Goal: Task Accomplishment & Management: Use online tool/utility

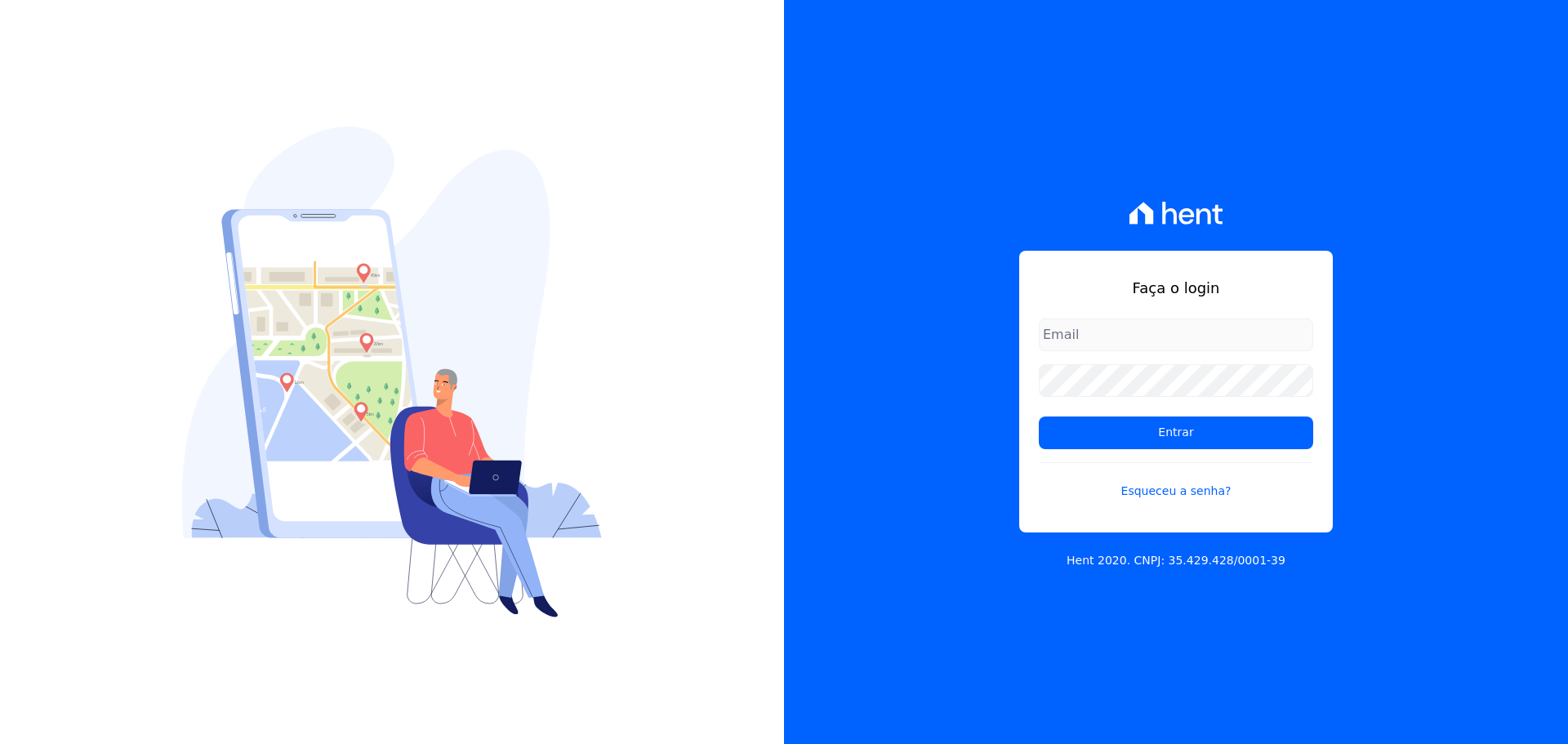
click at [1137, 327] on input "email" at bounding box center [1176, 335] width 274 height 33
click at [1142, 334] on input "email" at bounding box center [1176, 335] width 274 height 33
type input "[PERSON_NAME][EMAIL_ADDRESS][DOMAIN_NAME]"
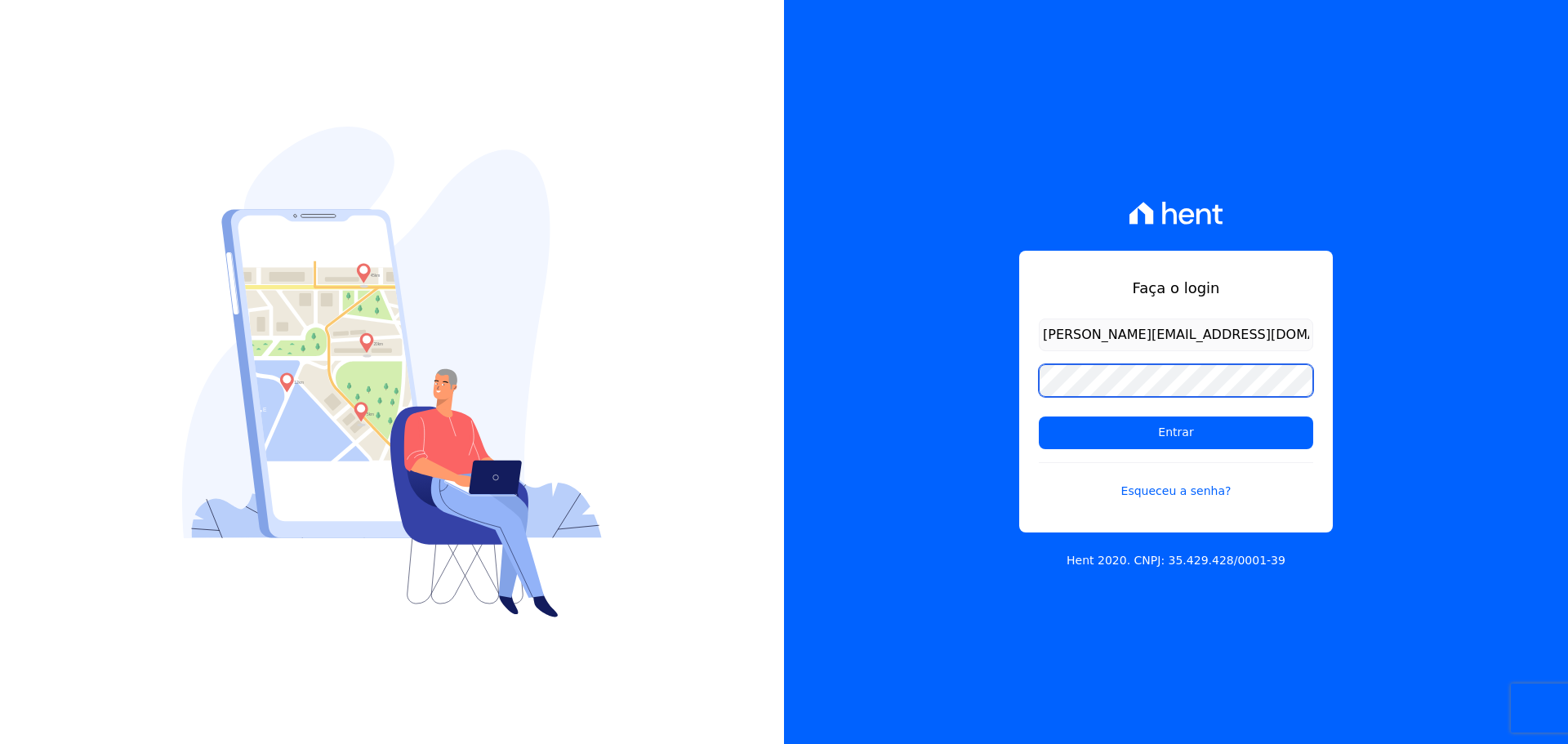
click at [1039, 417] on input "Entrar" at bounding box center [1176, 433] width 274 height 33
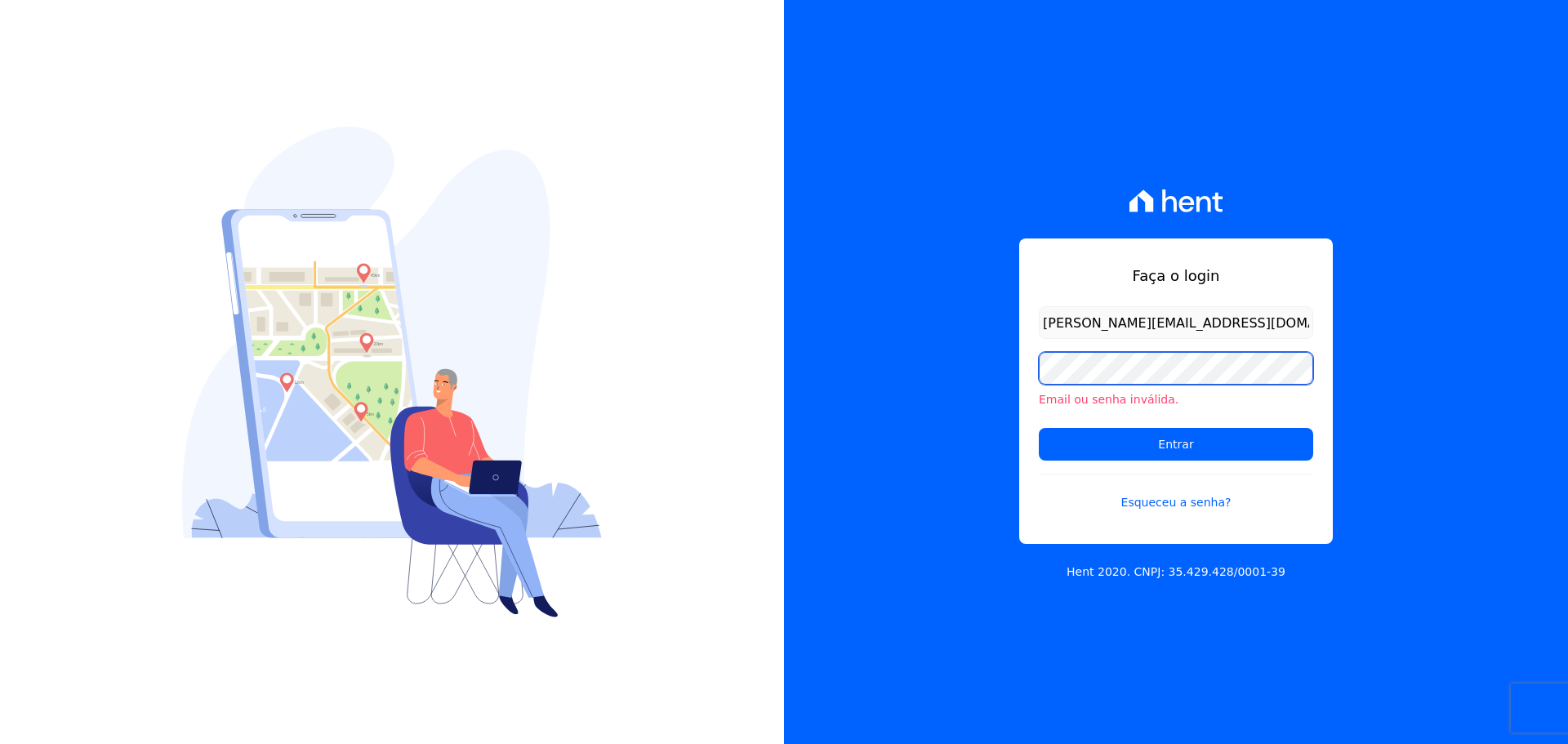
click at [1039, 428] on input "Entrar" at bounding box center [1176, 445] width 274 height 33
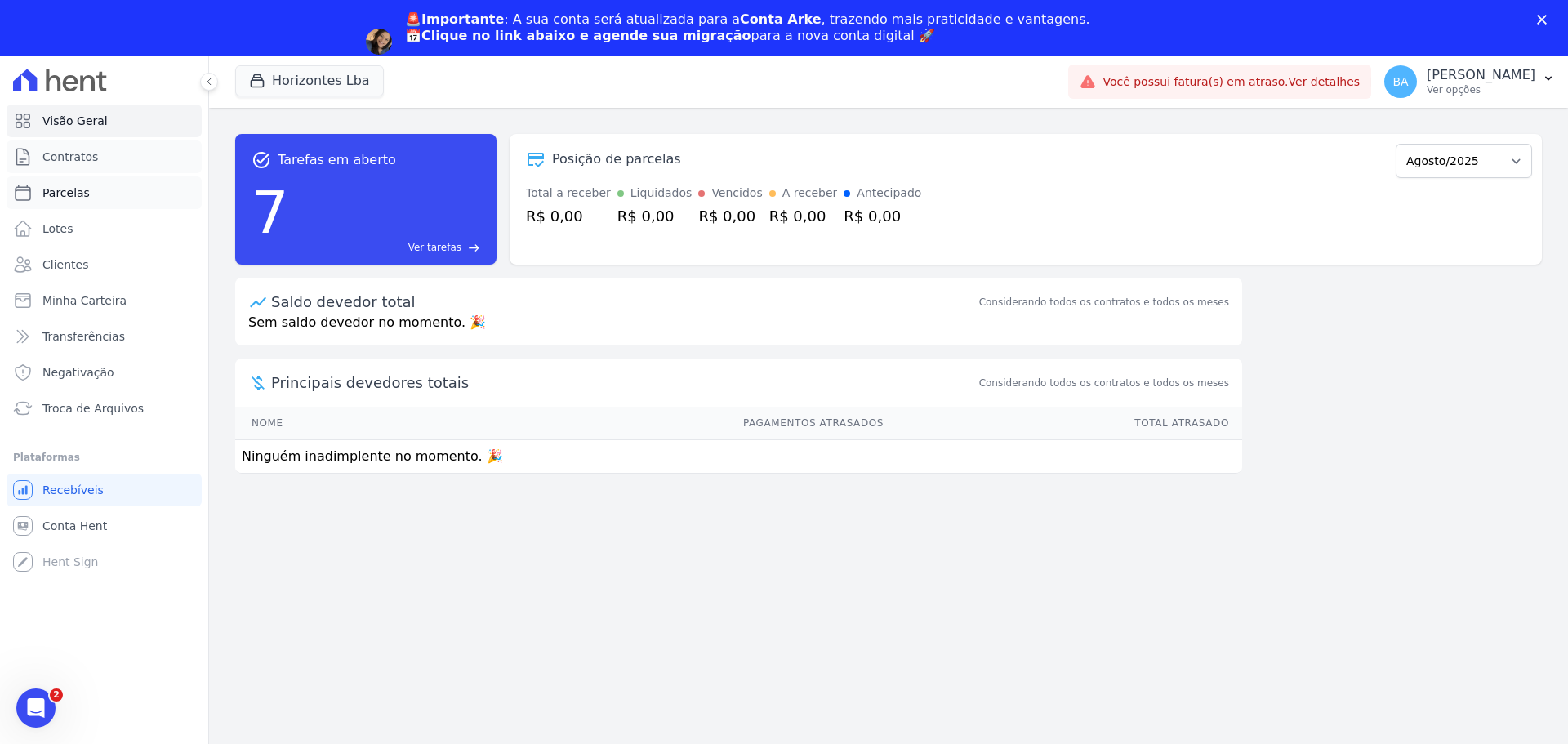
drag, startPoint x: 117, startPoint y: 161, endPoint x: 159, endPoint y: 165, distance: 42.2
click at [117, 161] on link "Contratos" at bounding box center [104, 157] width 195 height 33
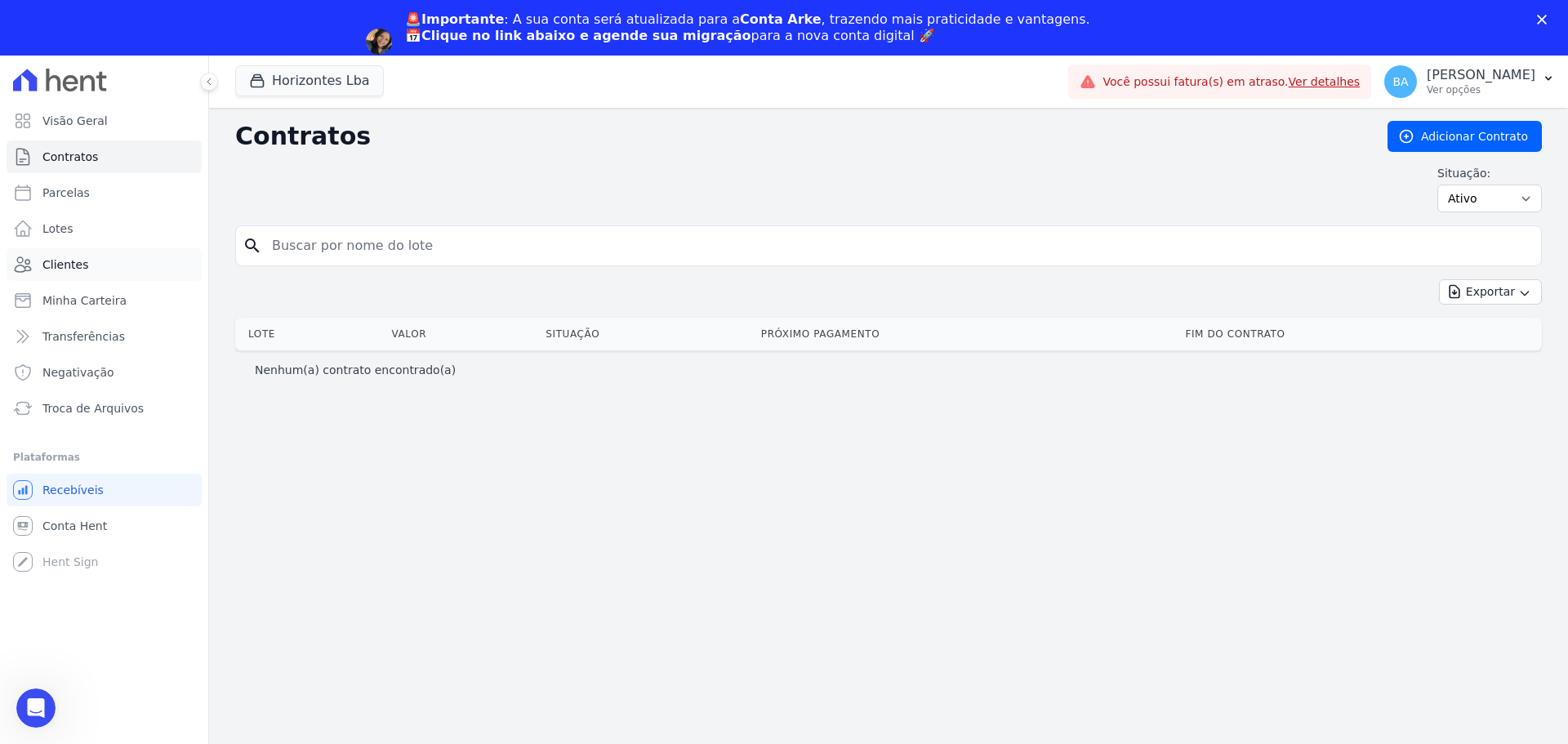
click at [89, 275] on link "Clientes" at bounding box center [104, 265] width 195 height 33
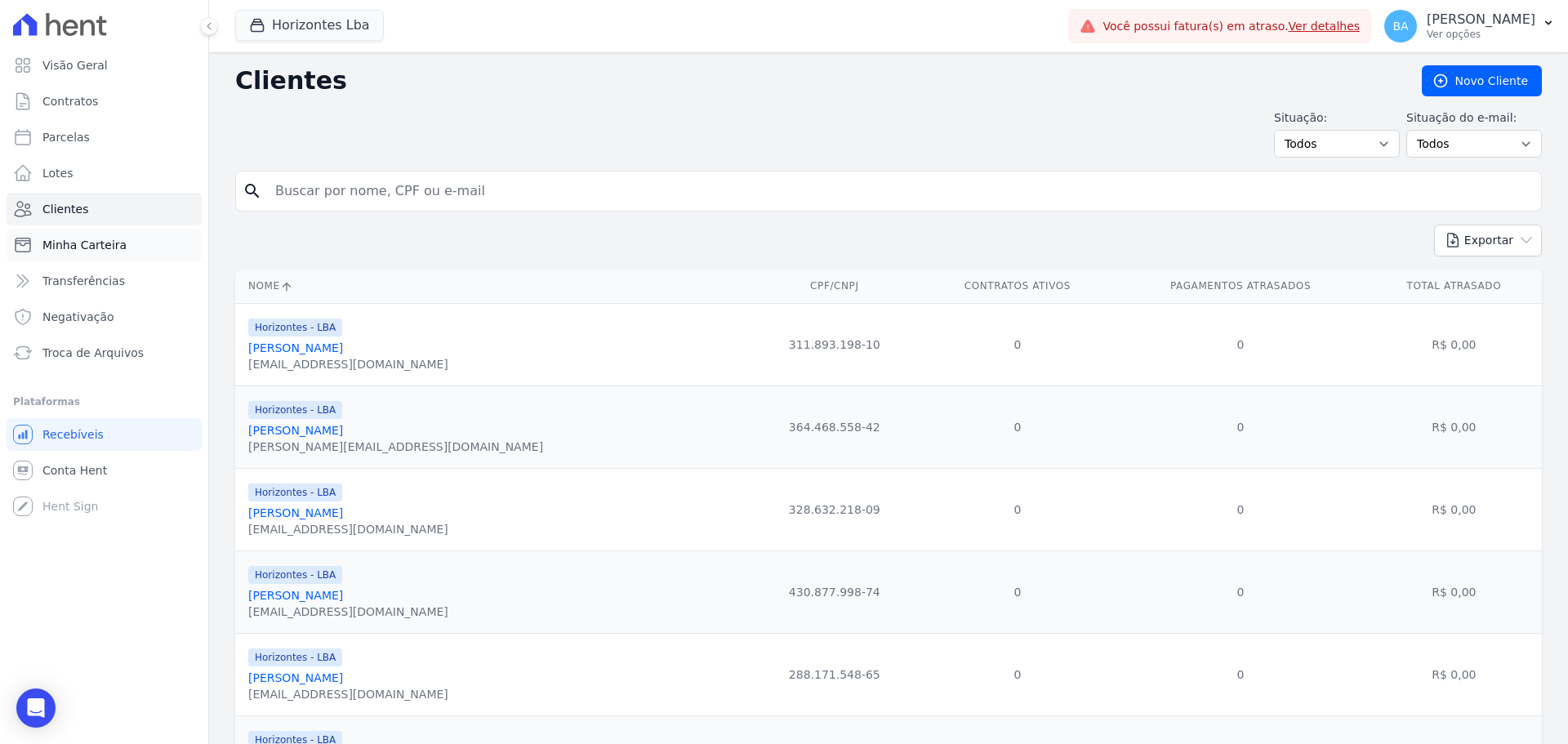
click at [117, 247] on span "Minha Carteira" at bounding box center [84, 245] width 84 height 16
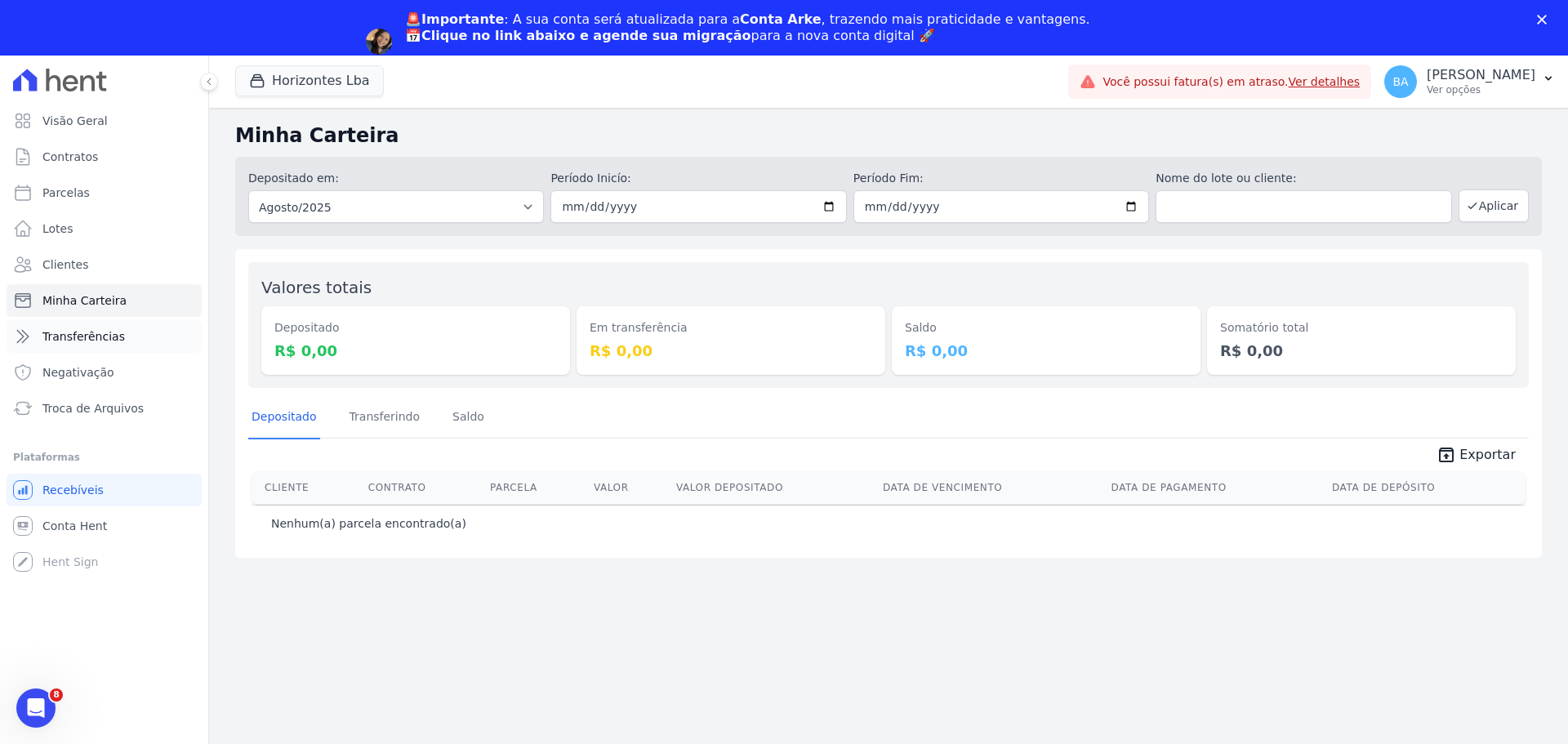
click at [92, 335] on span "Transferências" at bounding box center [83, 336] width 82 height 16
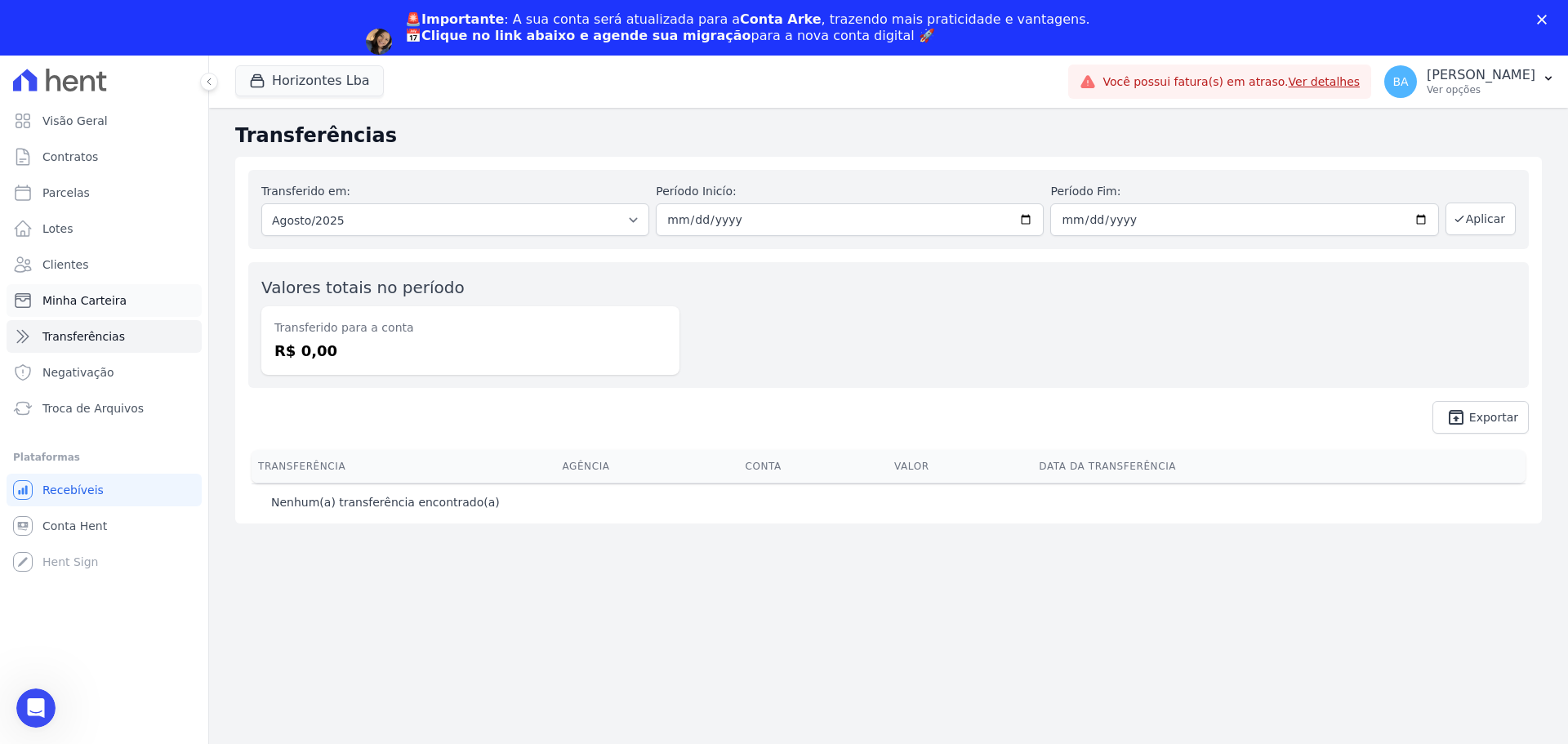
click at [139, 300] on link "Minha Carteira" at bounding box center [104, 300] width 195 height 33
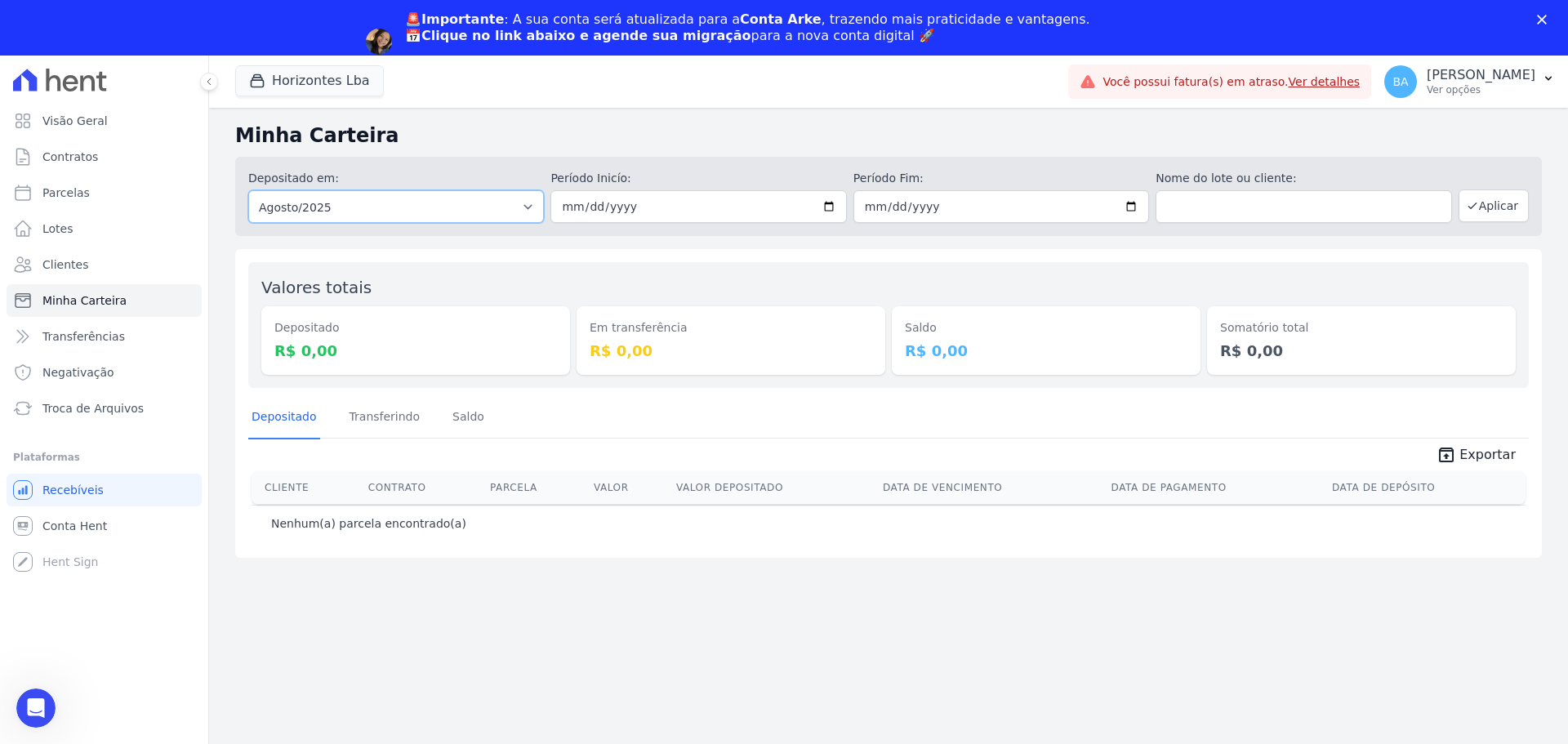
click at [534, 215] on select "Todos os meses Abril/2023 Maio/2023 Junho/2023 Julho/2023 Agosto/2023 Setembro/…" at bounding box center [396, 207] width 295 height 33
click at [249, 190] on select "Todos os meses Abril/2023 Maio/2023 Junho/2023 Julho/2023 Agosto/2023 Setembro/…" at bounding box center [396, 207] width 295 height 33
click at [1472, 207] on icon "button" at bounding box center [1472, 207] width 8 height 6
click at [264, 79] on icon "button" at bounding box center [257, 80] width 16 height 16
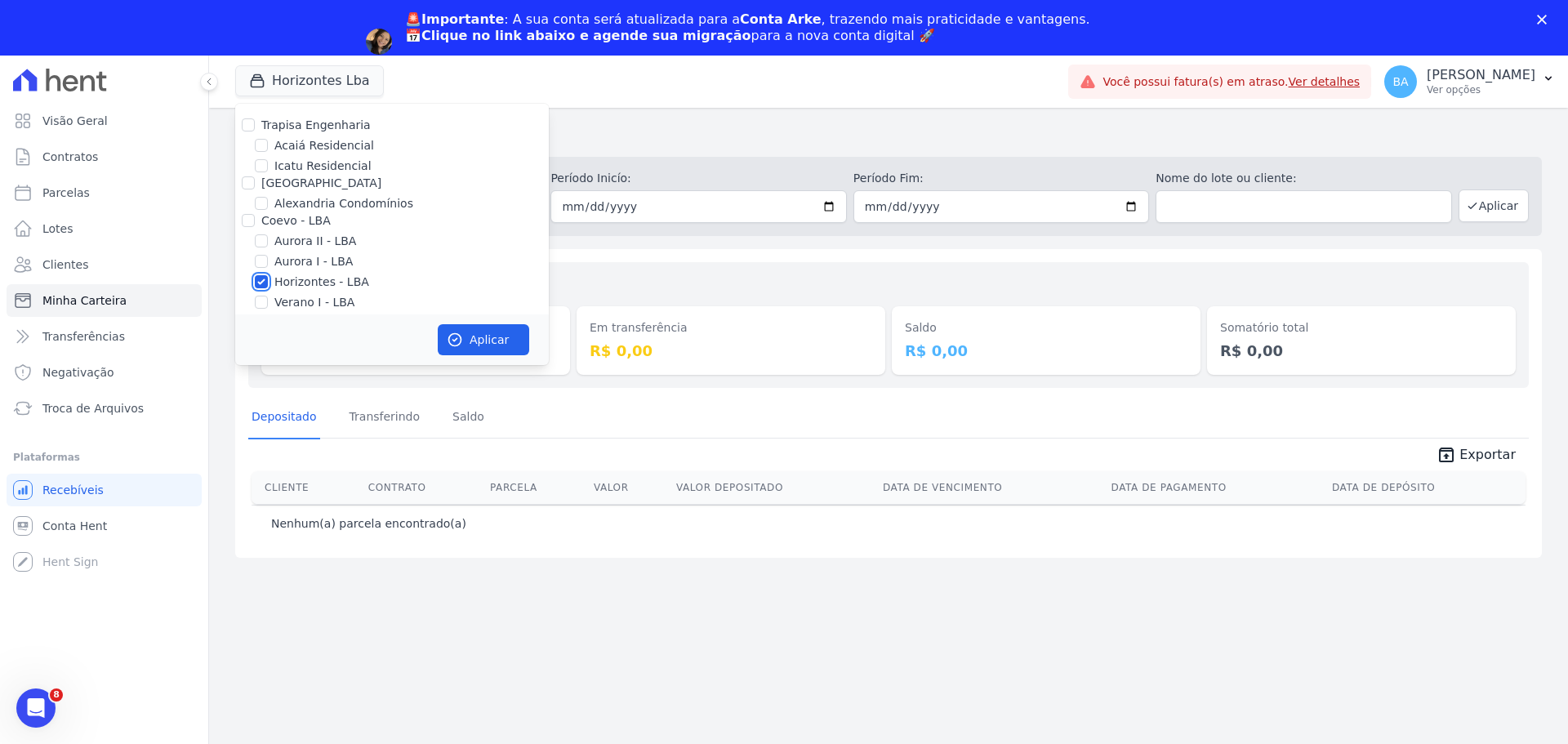
click at [260, 276] on input "Horizontes - LBA" at bounding box center [262, 282] width 13 height 13
checkbox input "false"
click at [250, 124] on input "Trapisa Engenharia" at bounding box center [249, 125] width 13 height 13
checkbox input "true"
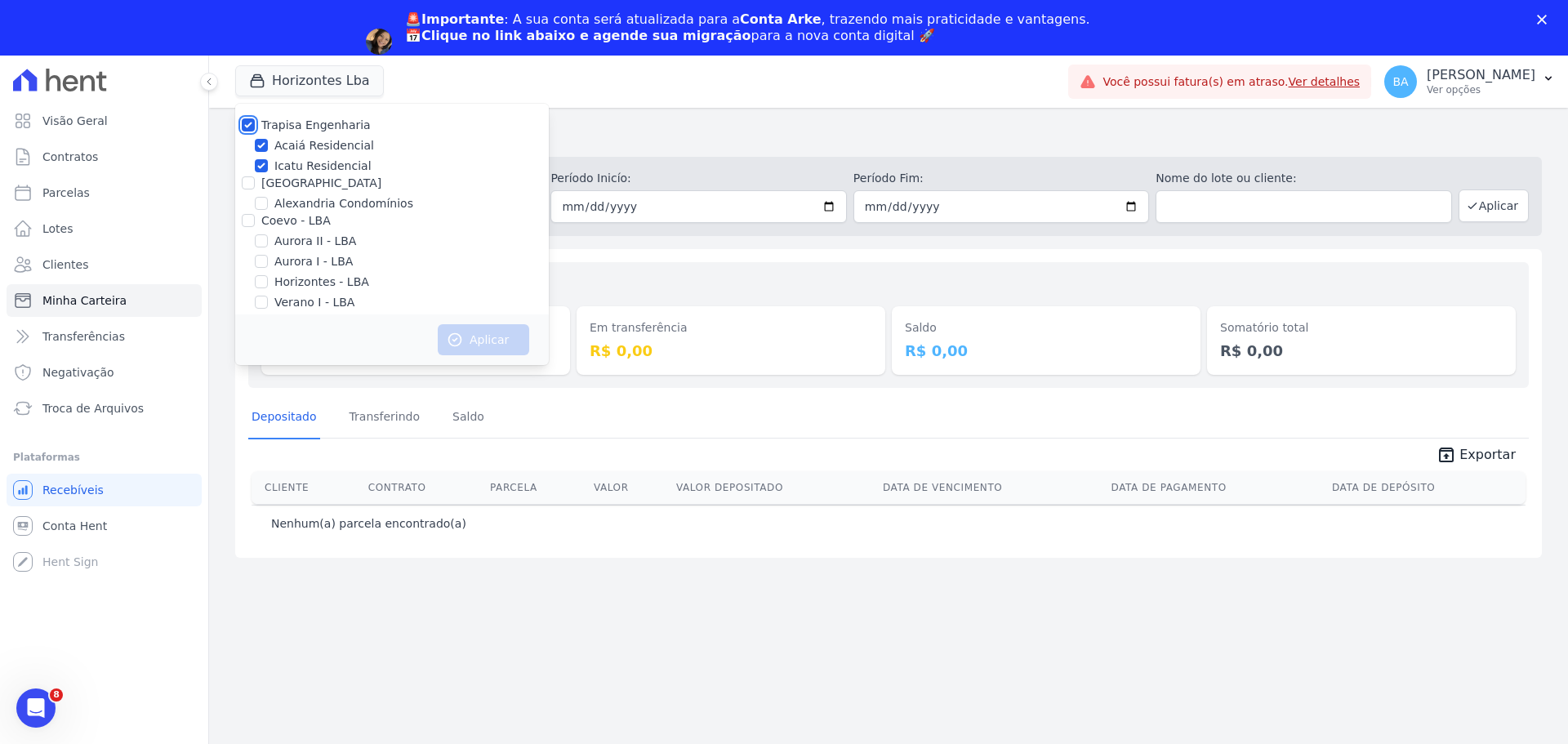
checkbox input "true"
click at [490, 333] on button "Aplicar" at bounding box center [484, 339] width 92 height 31
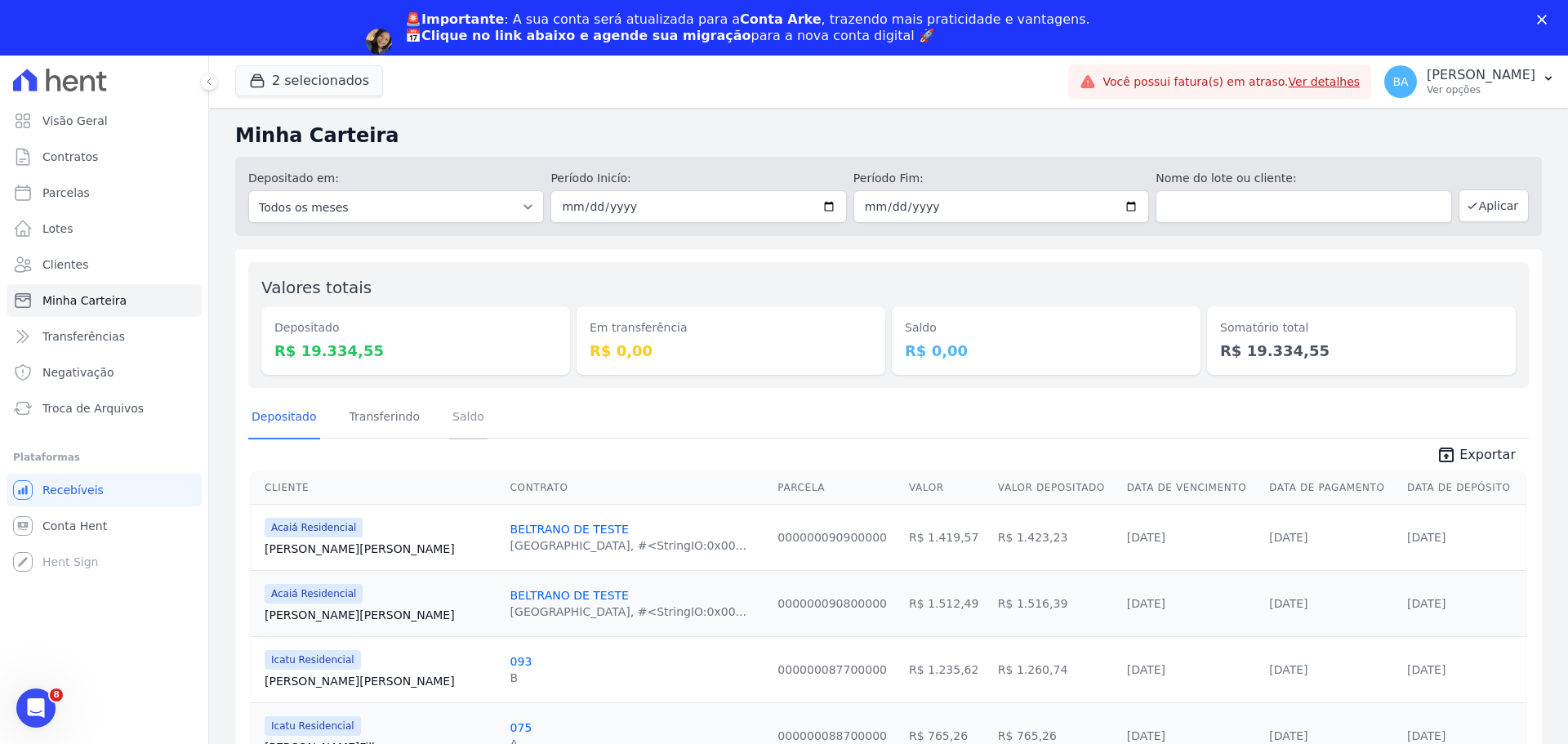
click at [453, 422] on link "Saldo" at bounding box center [468, 418] width 38 height 42
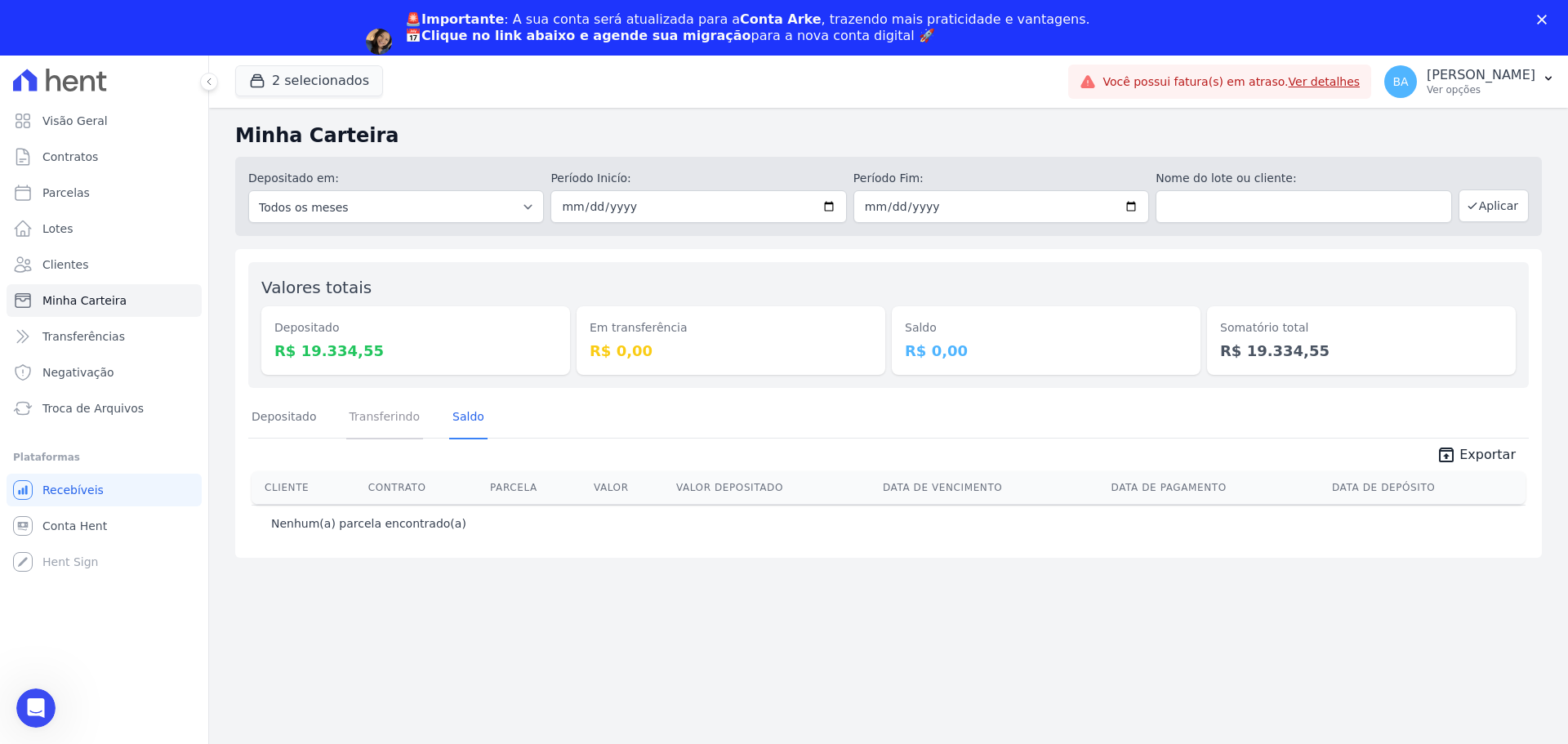
click at [390, 412] on link "Transferindo" at bounding box center [384, 418] width 77 height 42
click at [274, 411] on link "Depositado" at bounding box center [284, 418] width 72 height 42
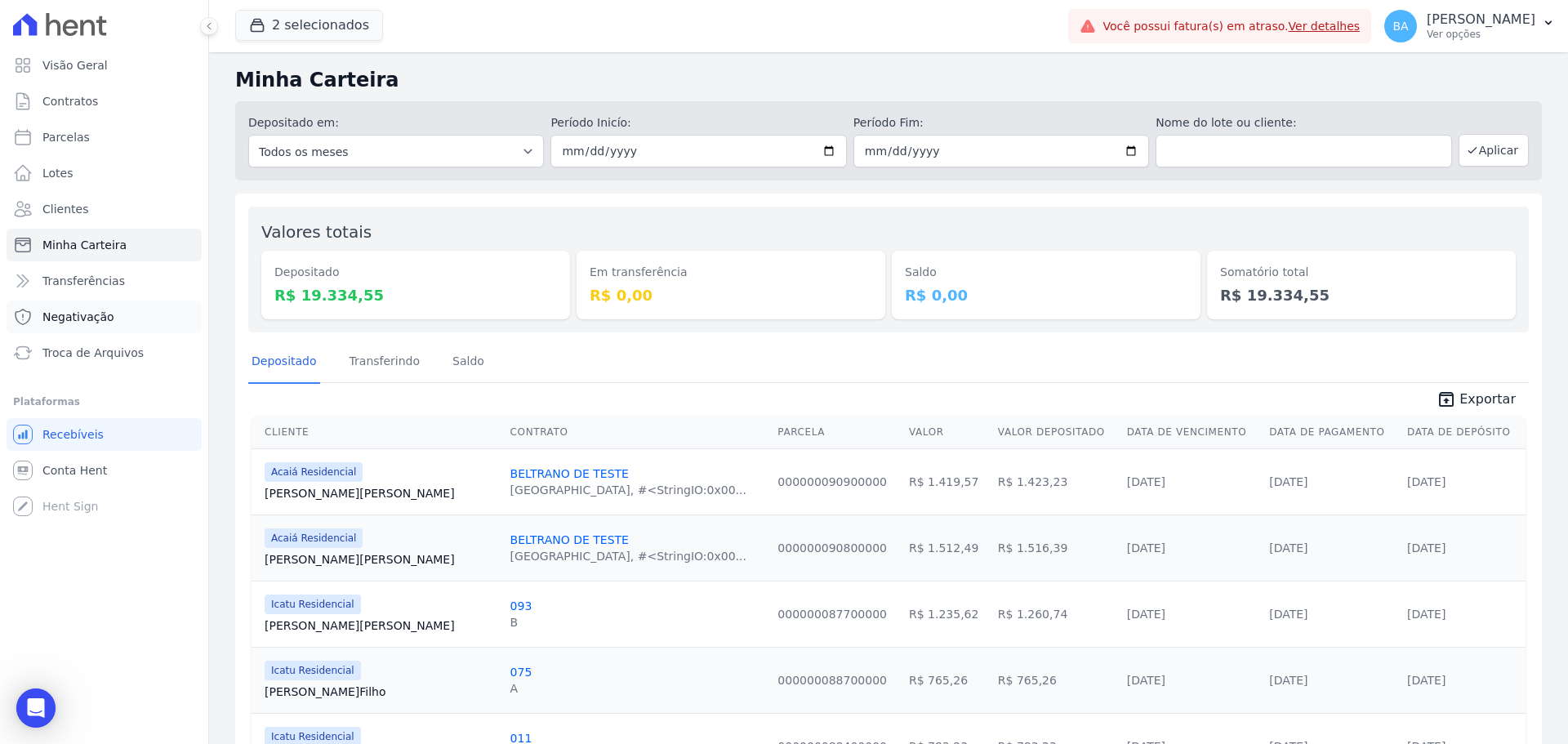
click at [111, 327] on link "Negativação" at bounding box center [104, 317] width 195 height 33
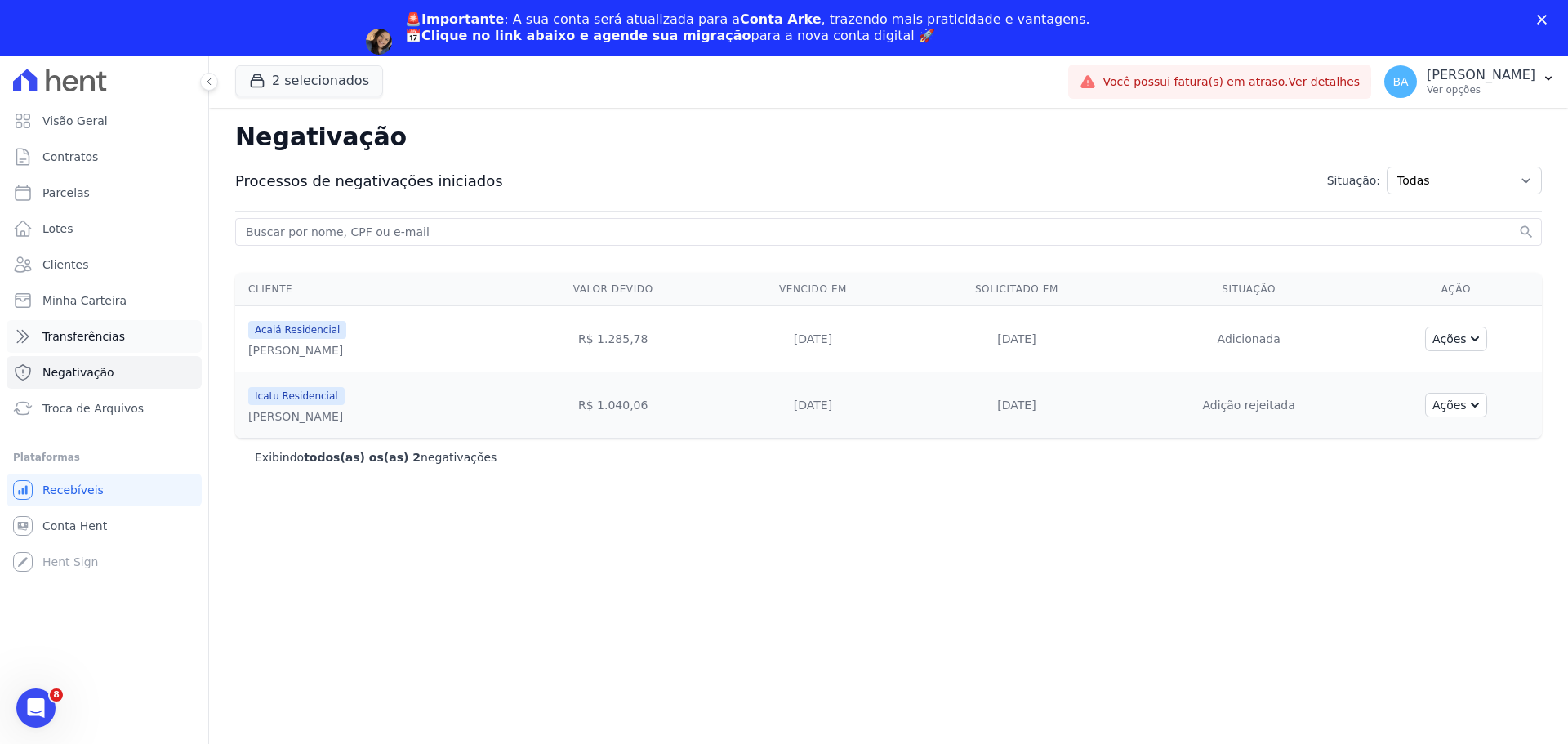
click at [98, 329] on span "Transferências" at bounding box center [83, 336] width 82 height 16
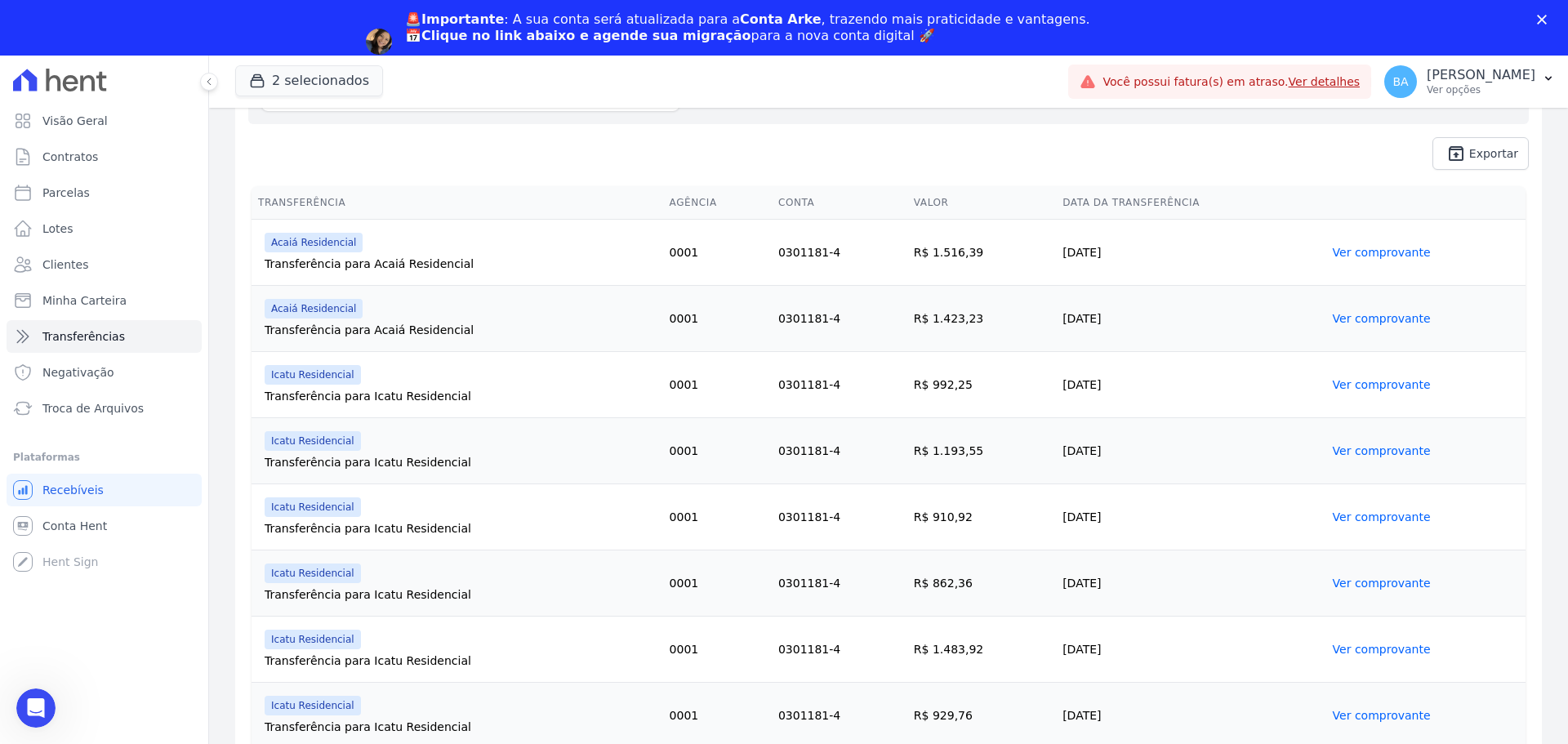
scroll to position [408, 0]
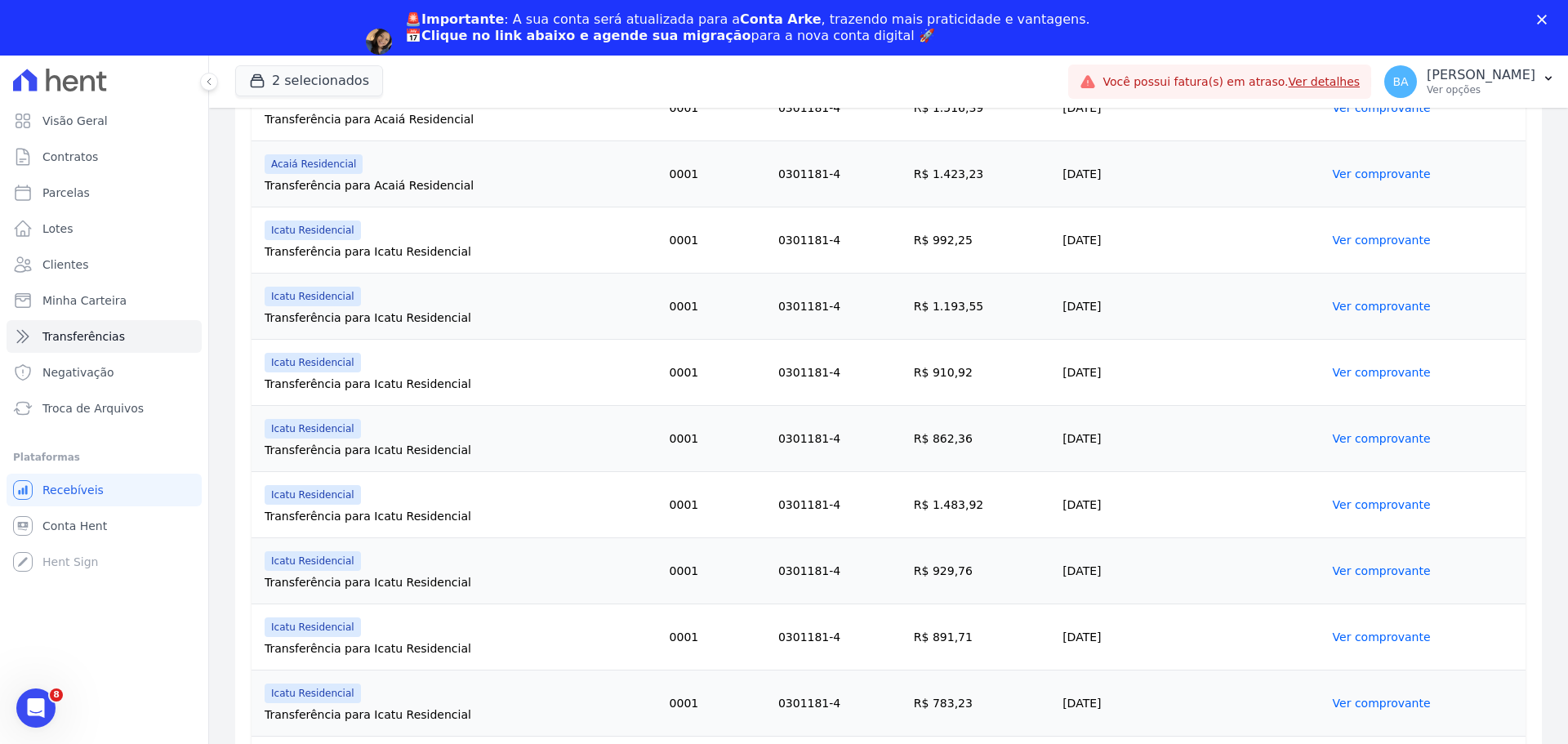
click at [322, 97] on span "2 selecionados" at bounding box center [309, 81] width 148 height 33
click at [316, 78] on button "2 selecionados" at bounding box center [309, 80] width 148 height 31
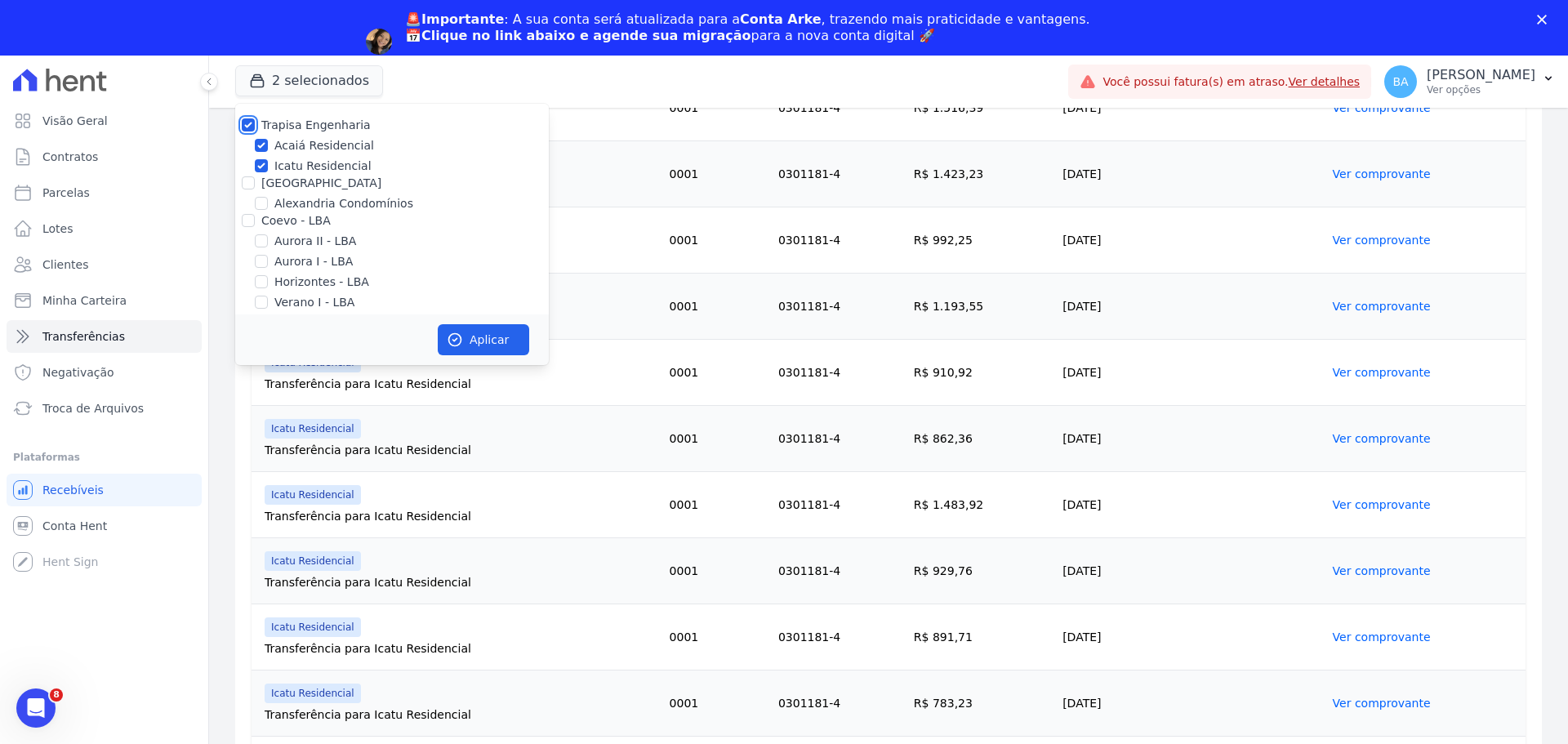
click at [252, 124] on input "Trapisa Engenharia" at bounding box center [249, 125] width 13 height 13
checkbox input "false"
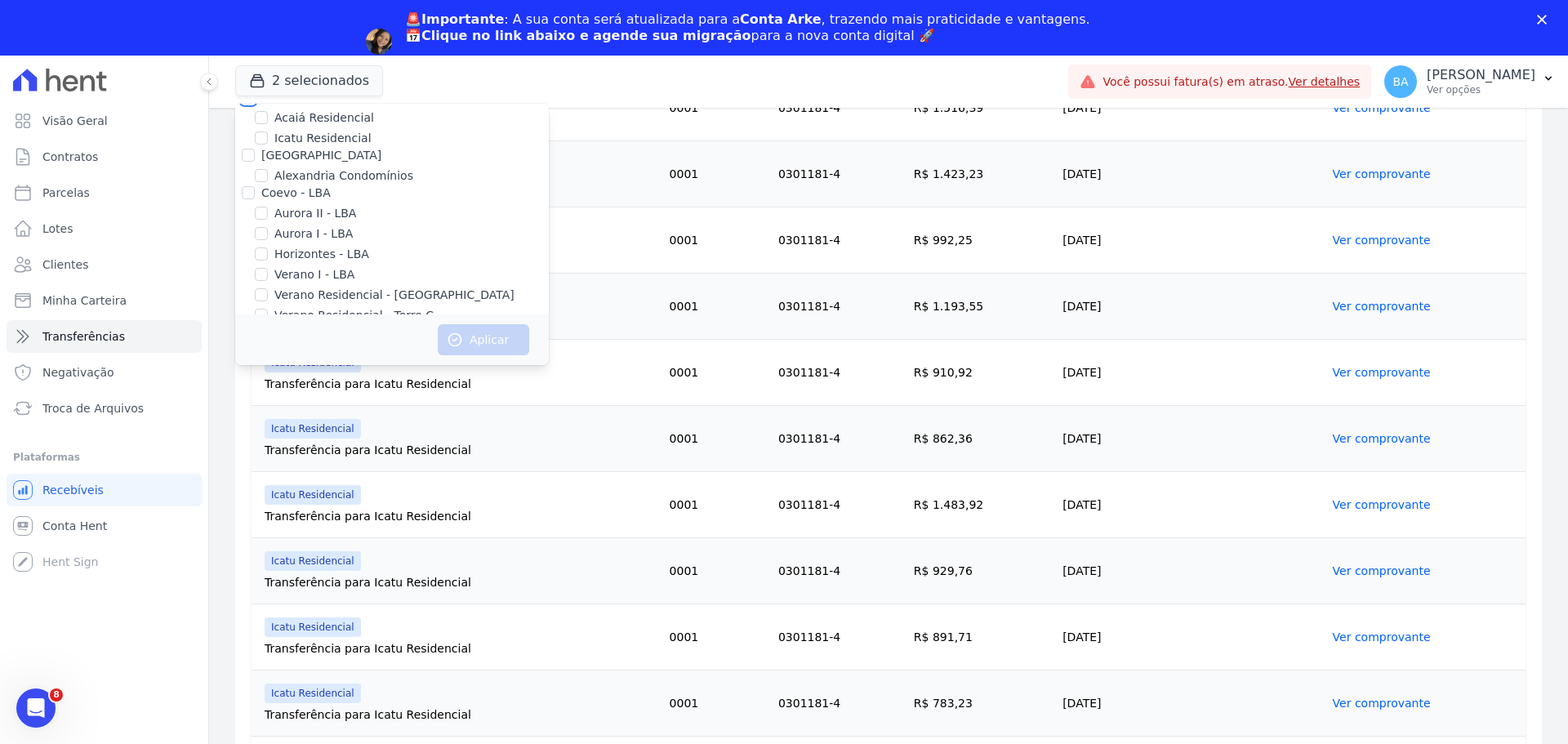
scroll to position [0, 0]
click at [252, 182] on input "[GEOGRAPHIC_DATA]" at bounding box center [249, 184] width 13 height 13
checkbox input "true"
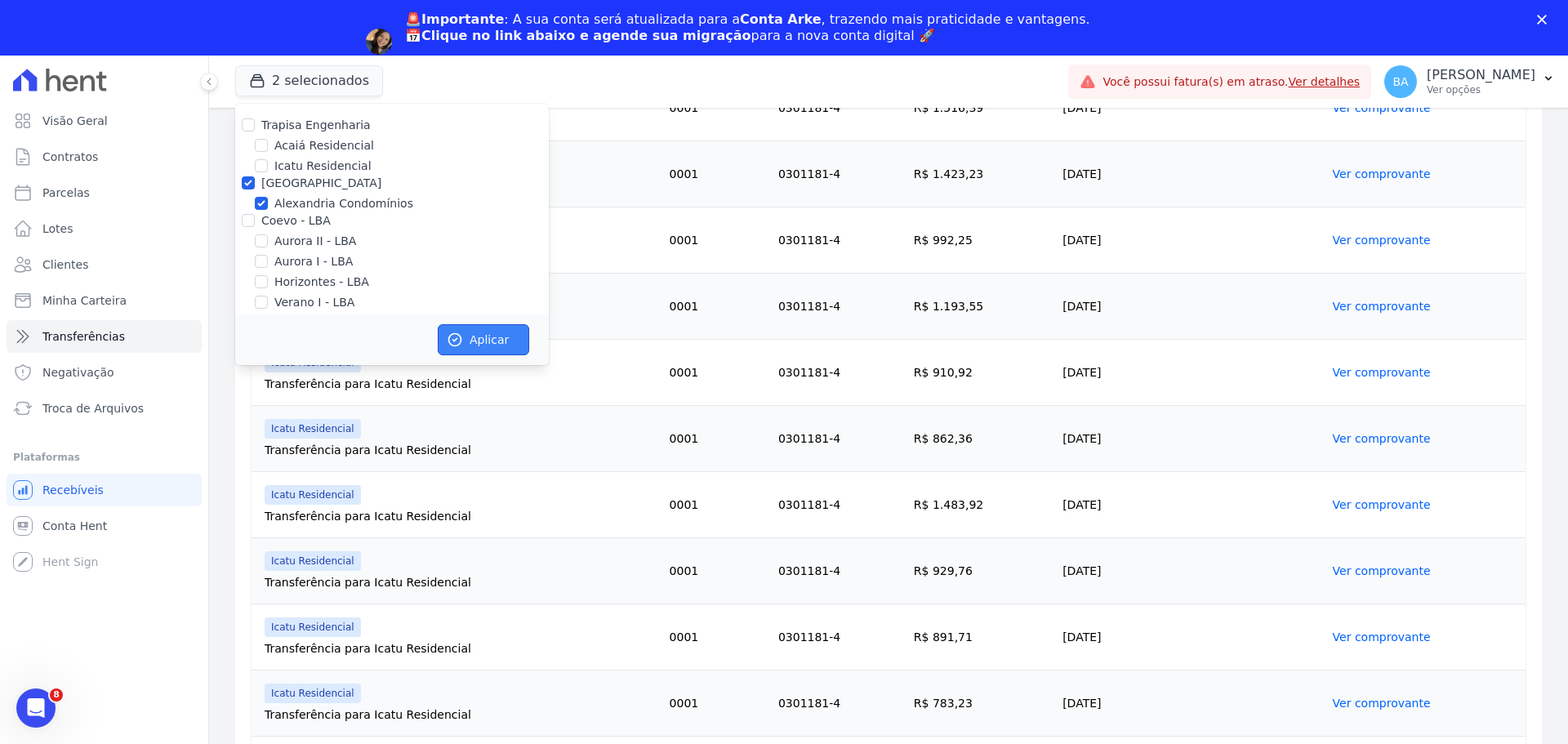
click at [508, 350] on button "Aplicar" at bounding box center [484, 339] width 92 height 31
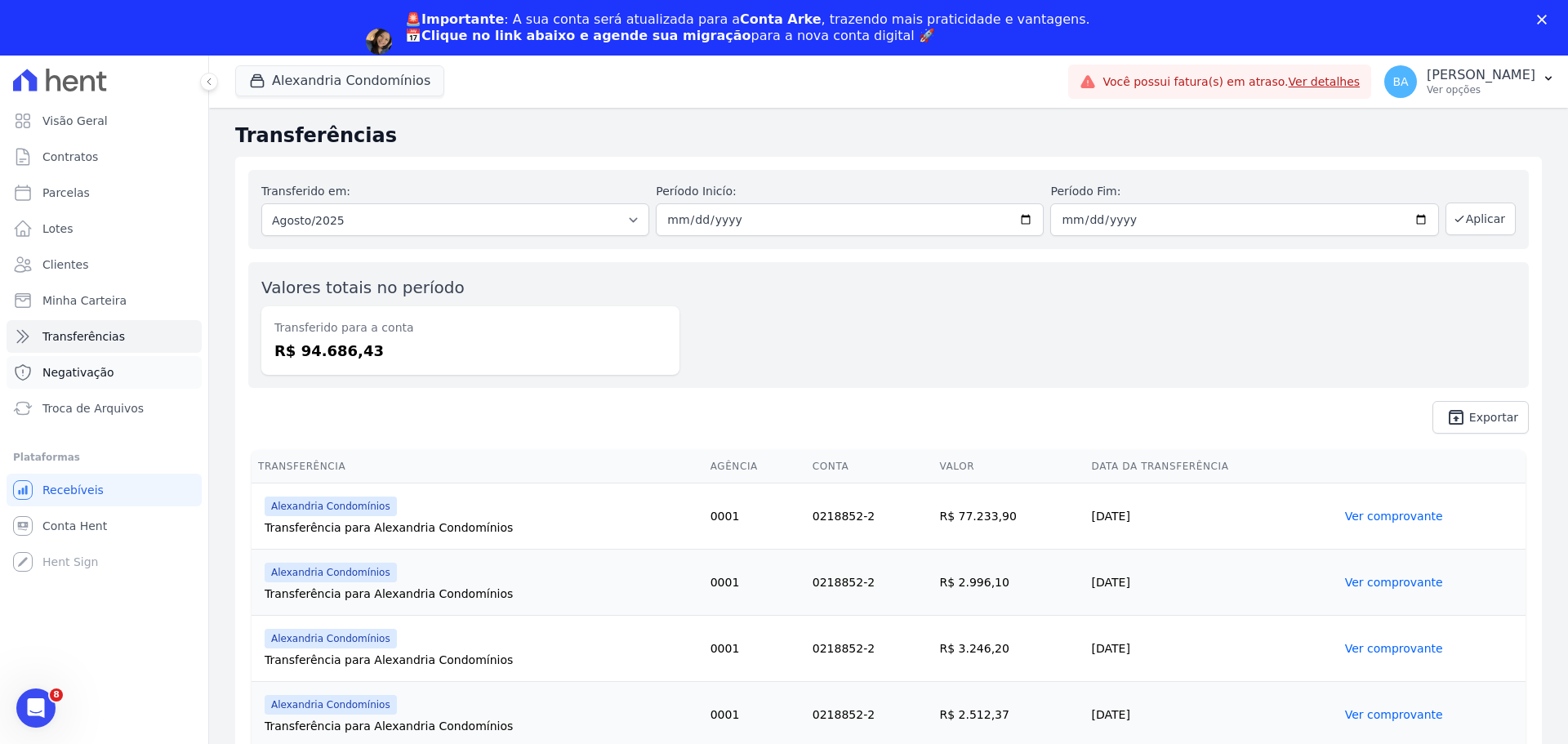
click at [103, 372] on span "Negativação" at bounding box center [77, 372] width 72 height 16
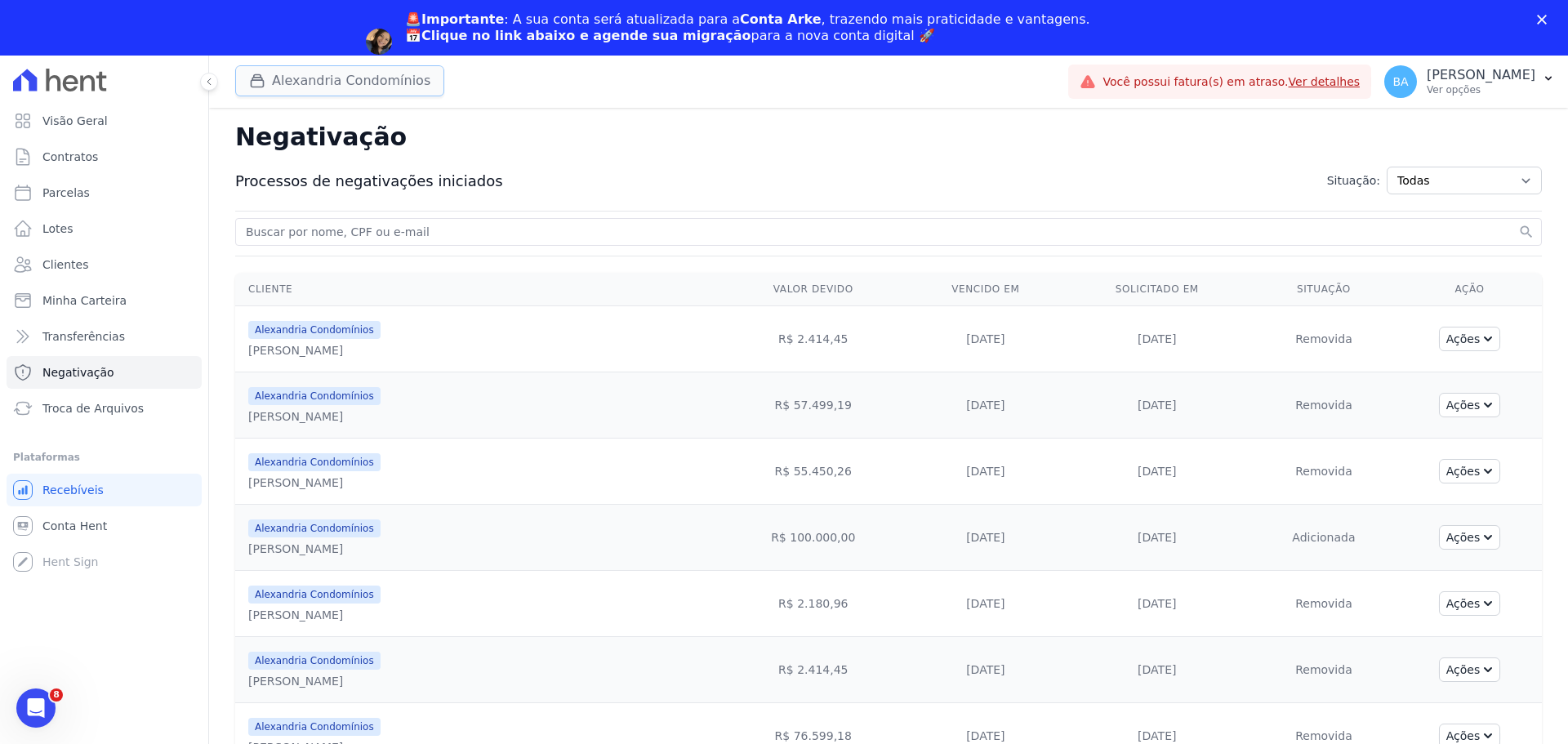
click at [323, 81] on button "Alexandria Condomínios" at bounding box center [339, 80] width 209 height 31
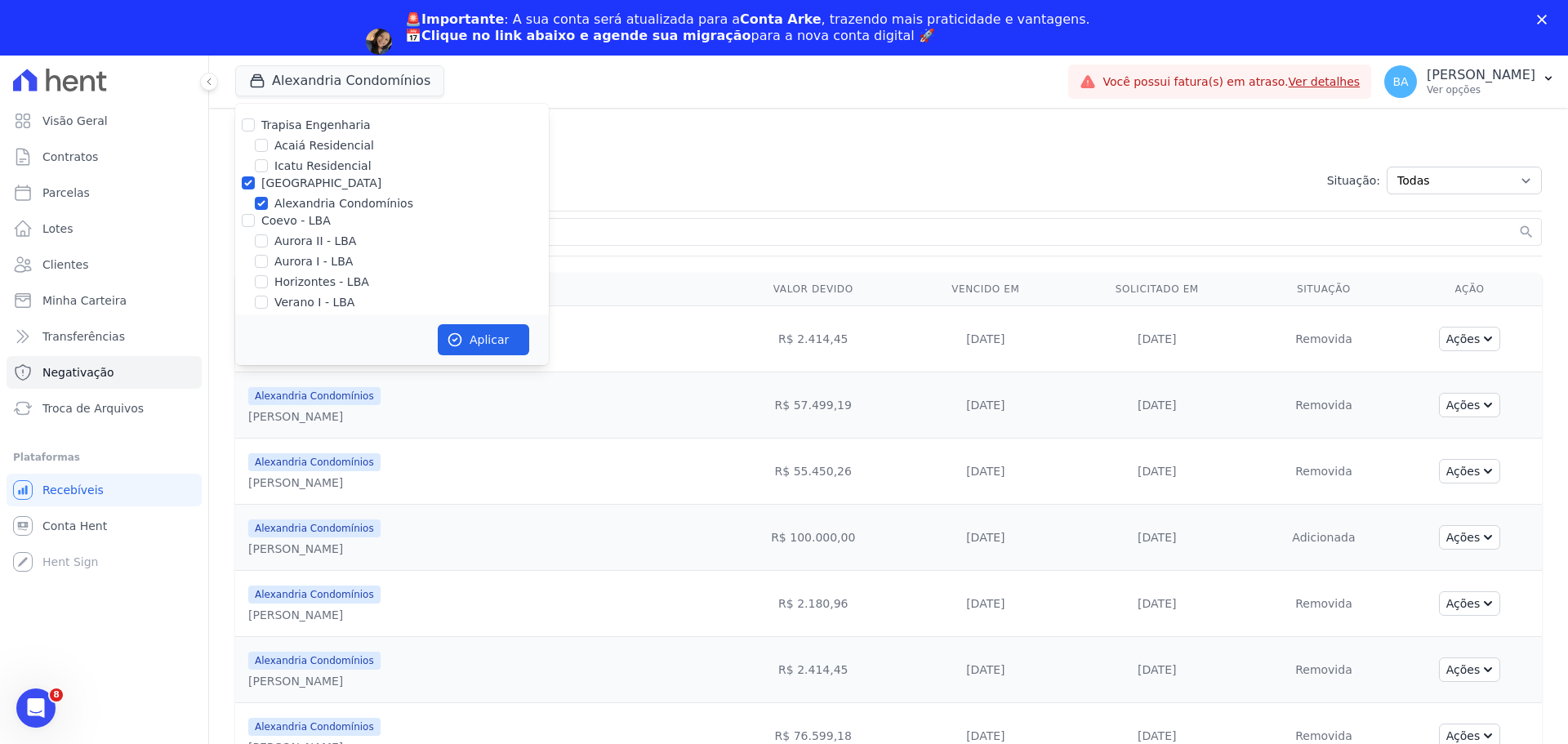
click at [246, 176] on div at bounding box center [249, 183] width 13 height 16
click at [251, 179] on input "[GEOGRAPHIC_DATA]" at bounding box center [249, 184] width 13 height 13
checkbox input "false"
click at [710, 154] on div "Processos de negativações iniciados Situação: Todas Adição solicitada Adicionad…" at bounding box center [888, 181] width 1307 height 54
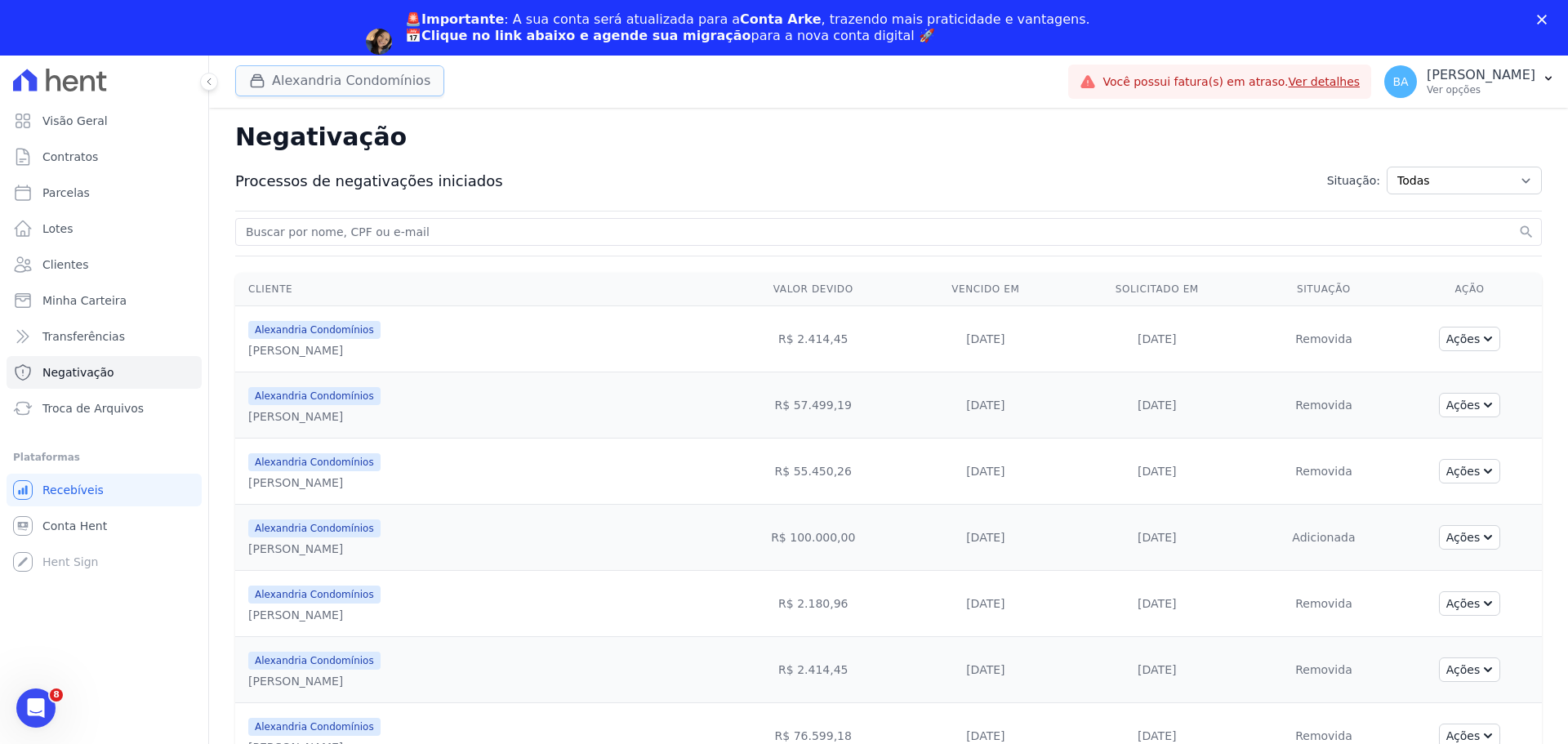
click at [264, 73] on icon "button" at bounding box center [257, 80] width 16 height 16
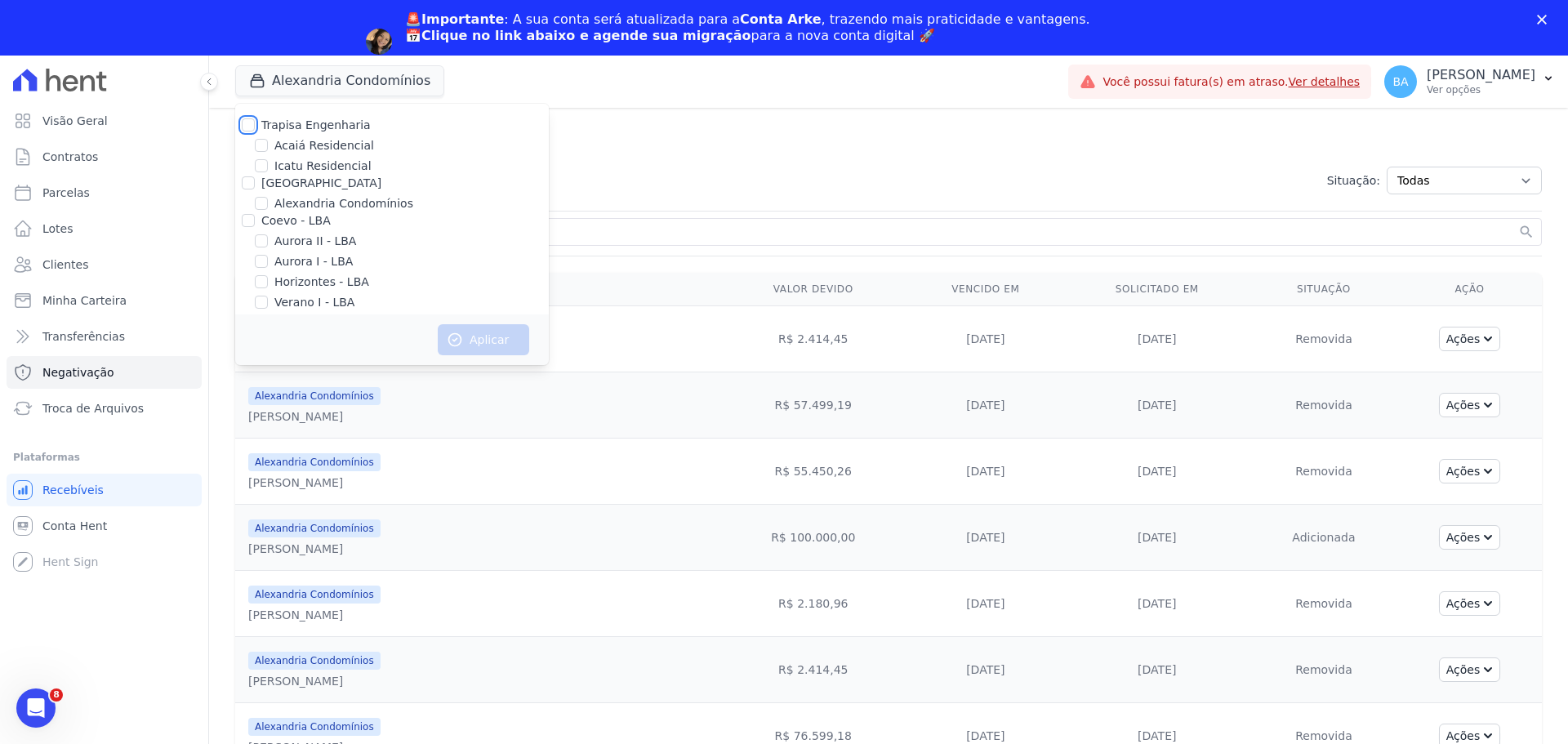
click at [247, 125] on input "Trapisa Engenharia" at bounding box center [249, 125] width 13 height 13
checkbox input "true"
click at [496, 343] on button "Aplicar" at bounding box center [484, 339] width 92 height 31
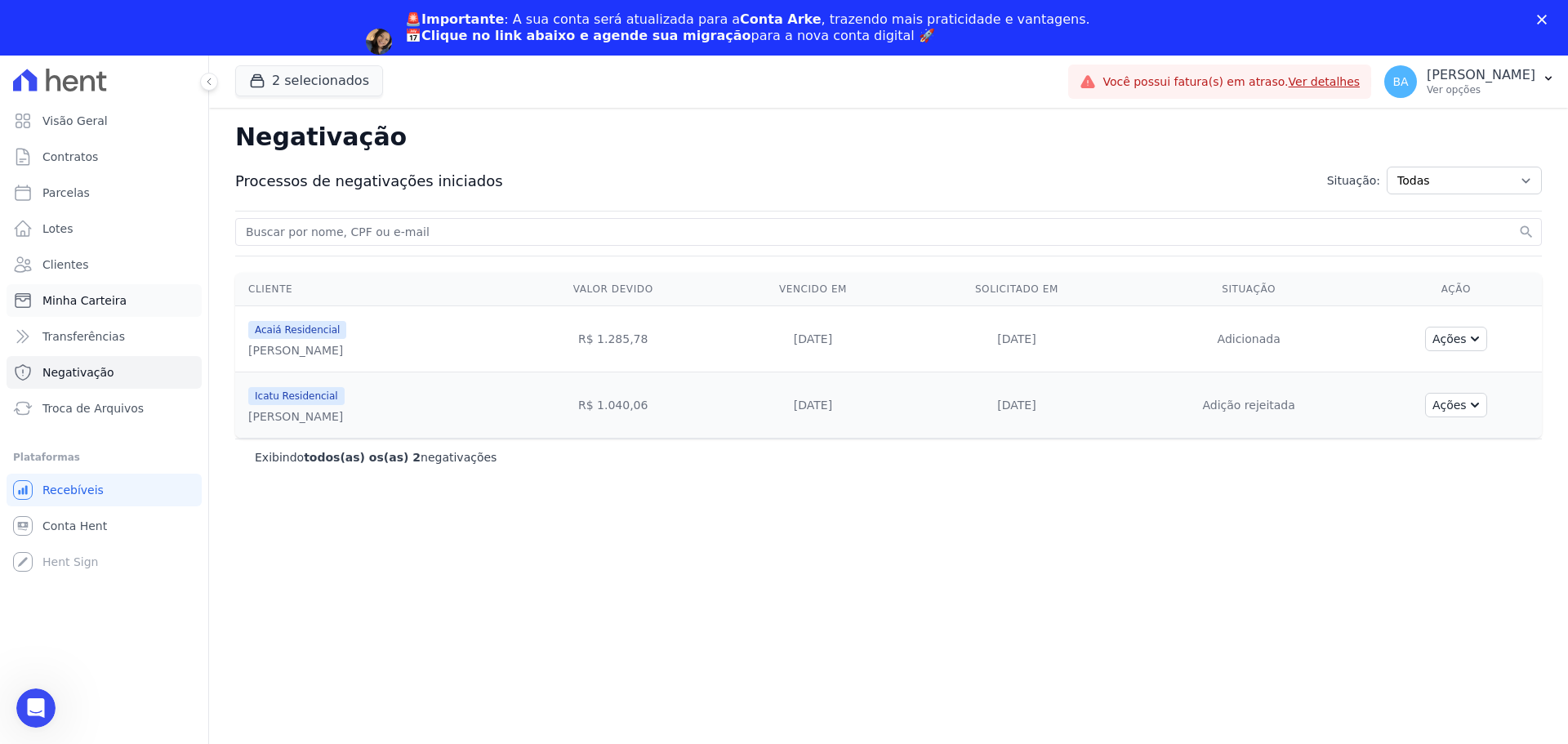
click at [103, 298] on span "Minha Carteira" at bounding box center [84, 300] width 84 height 16
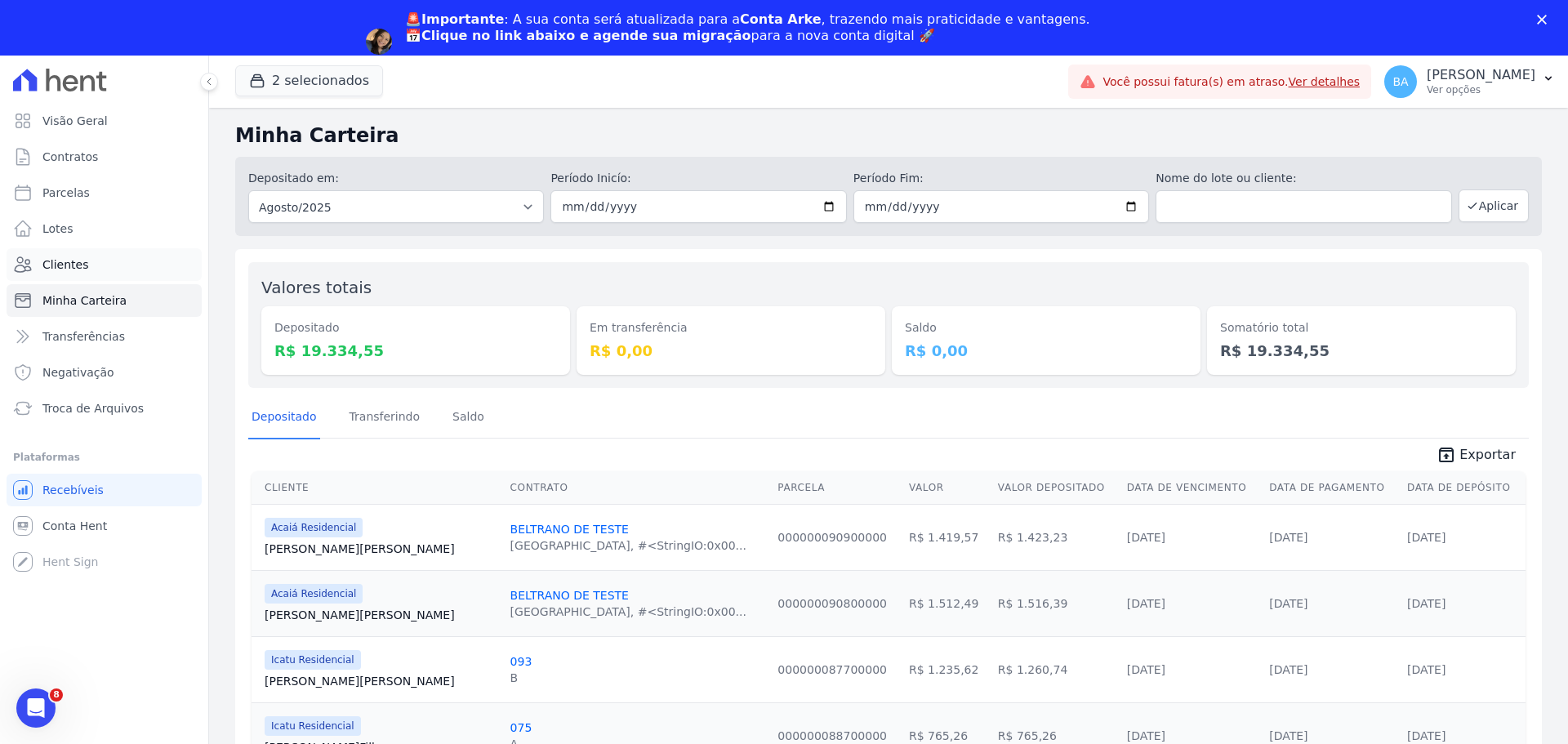
click at [82, 267] on span "Clientes" at bounding box center [65, 264] width 46 height 16
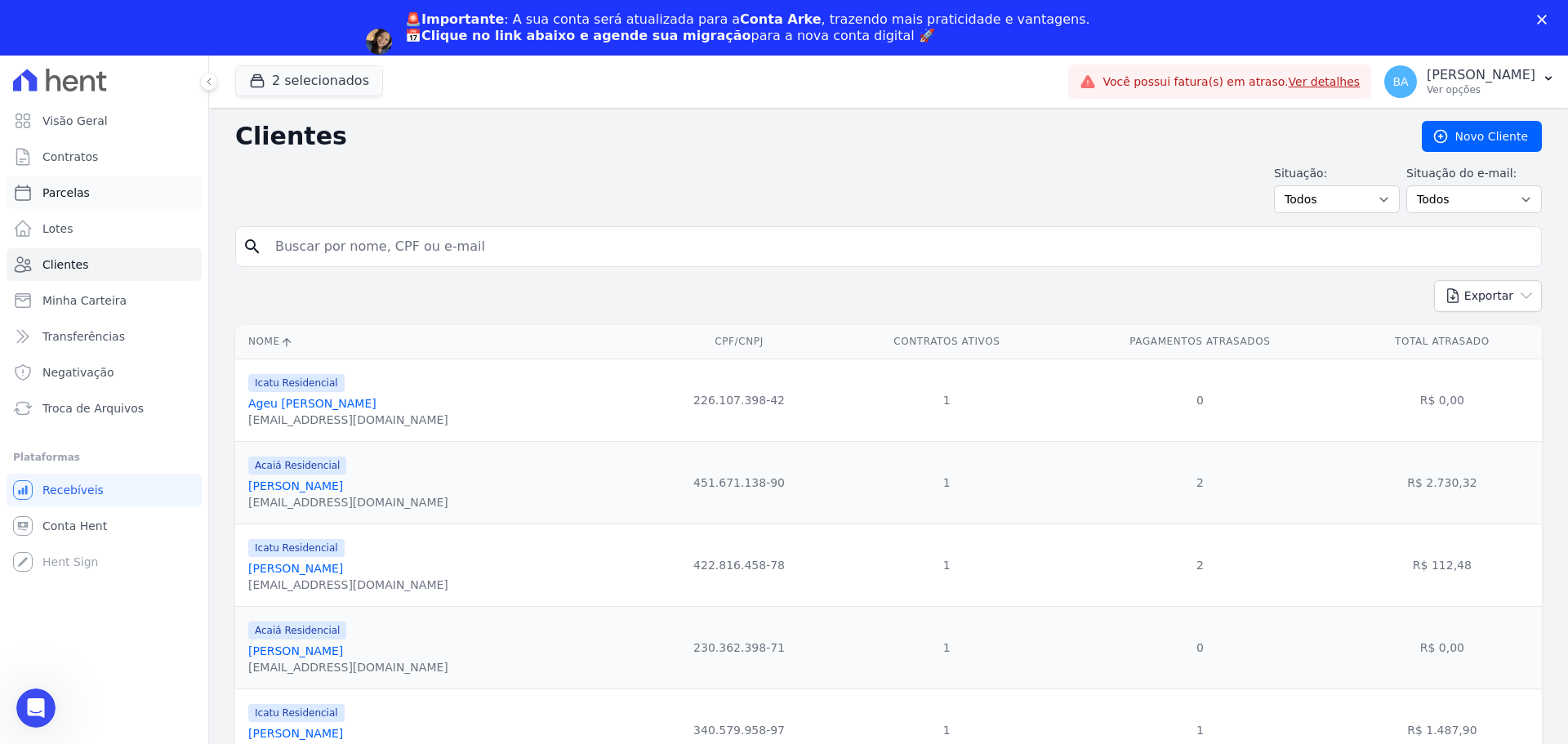
click at [117, 191] on link "Parcelas" at bounding box center [104, 193] width 195 height 33
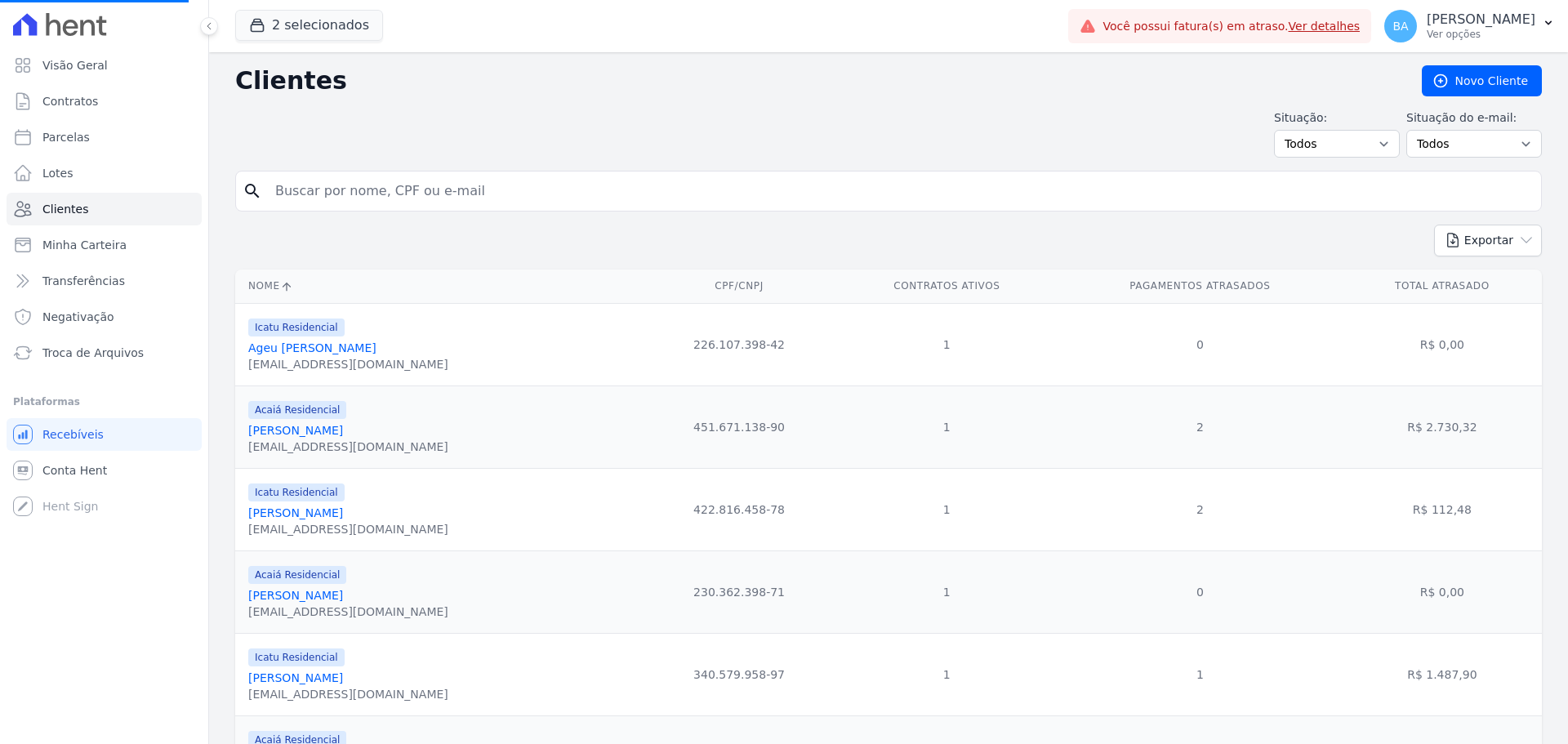
select select
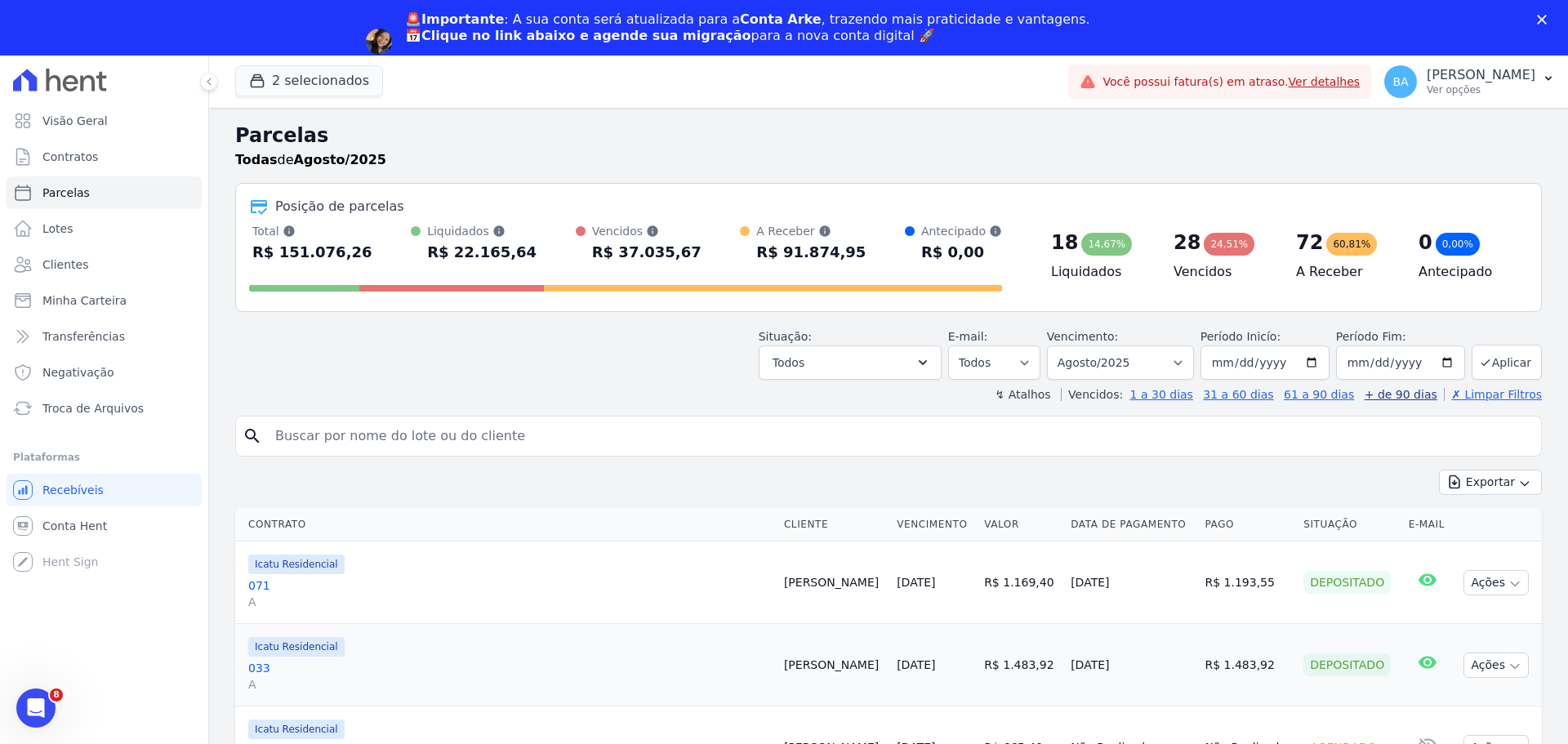
scroll to position [164, 0]
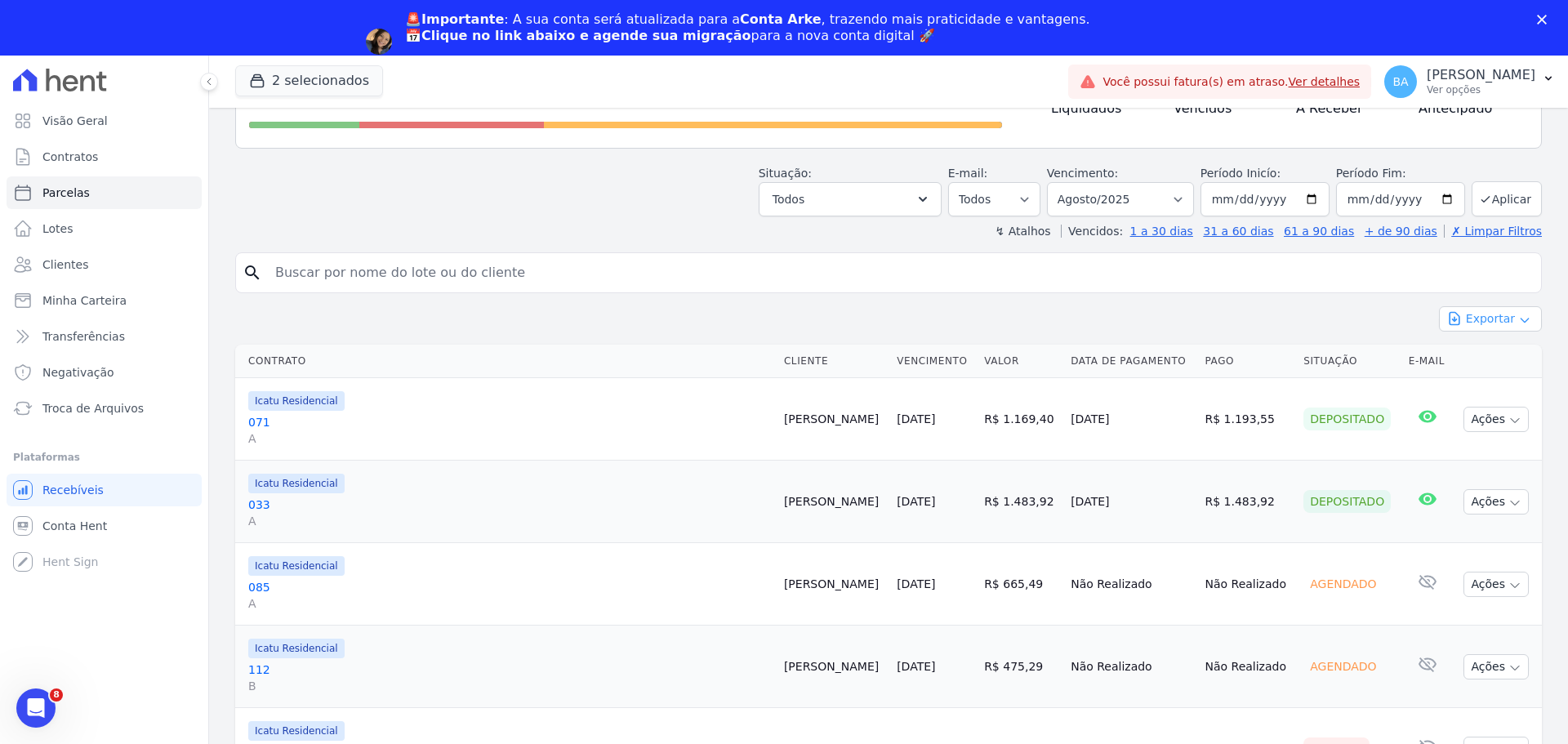
click at [1481, 313] on button "Exportar" at bounding box center [1491, 318] width 103 height 25
click at [1506, 362] on span "Exportar PDF" at bounding box center [1490, 358] width 86 height 16
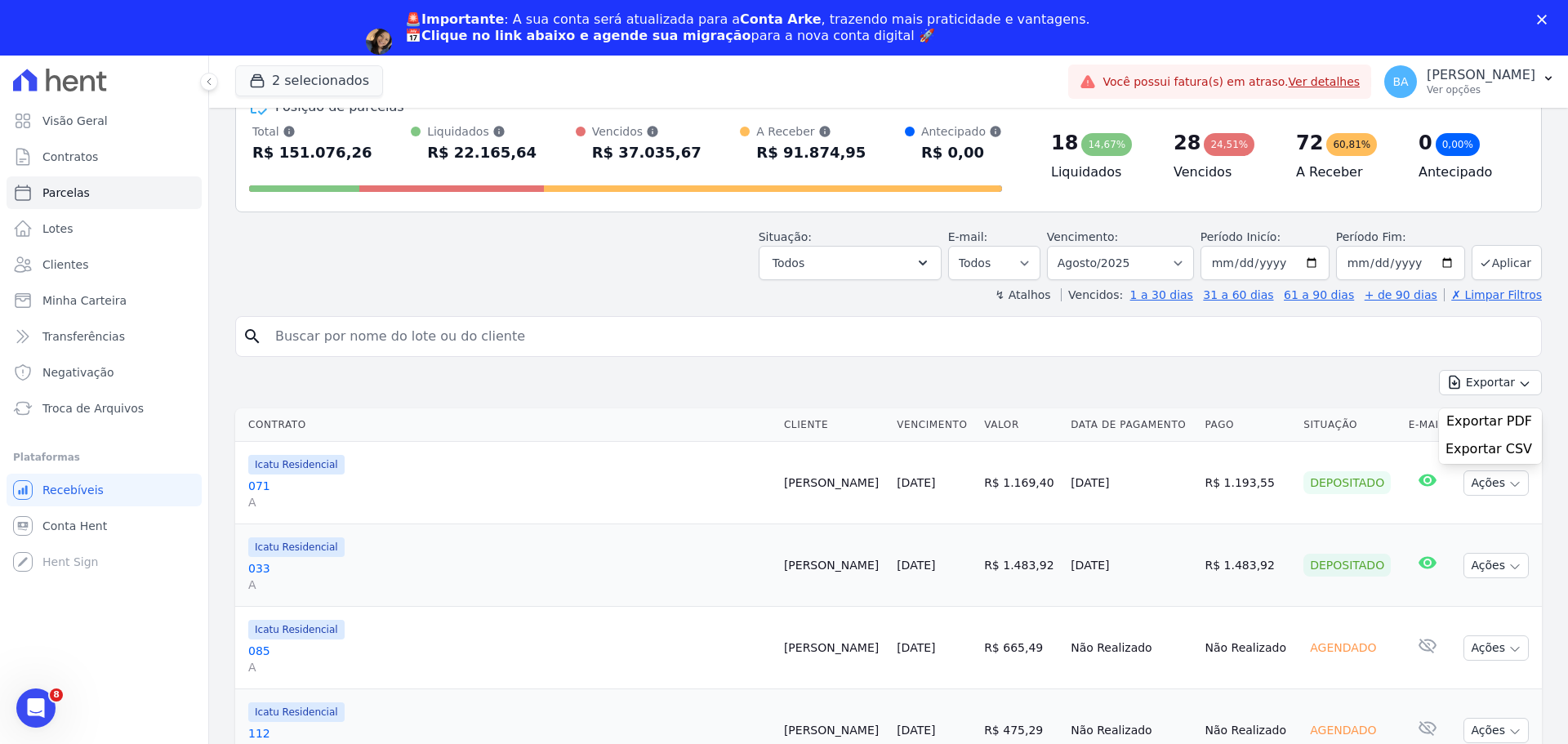
scroll to position [0, 0]
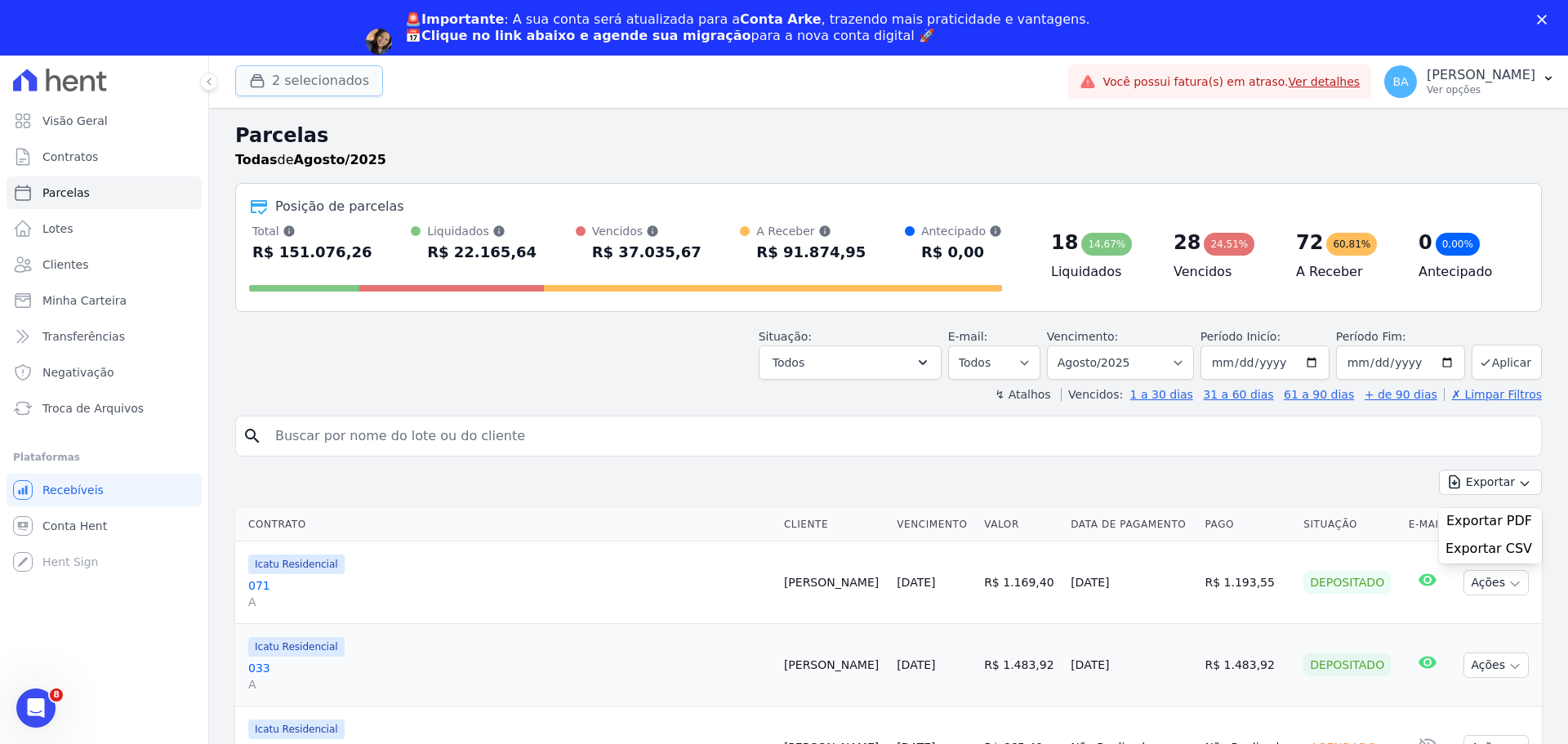
click at [308, 83] on button "2 selecionados" at bounding box center [309, 80] width 148 height 31
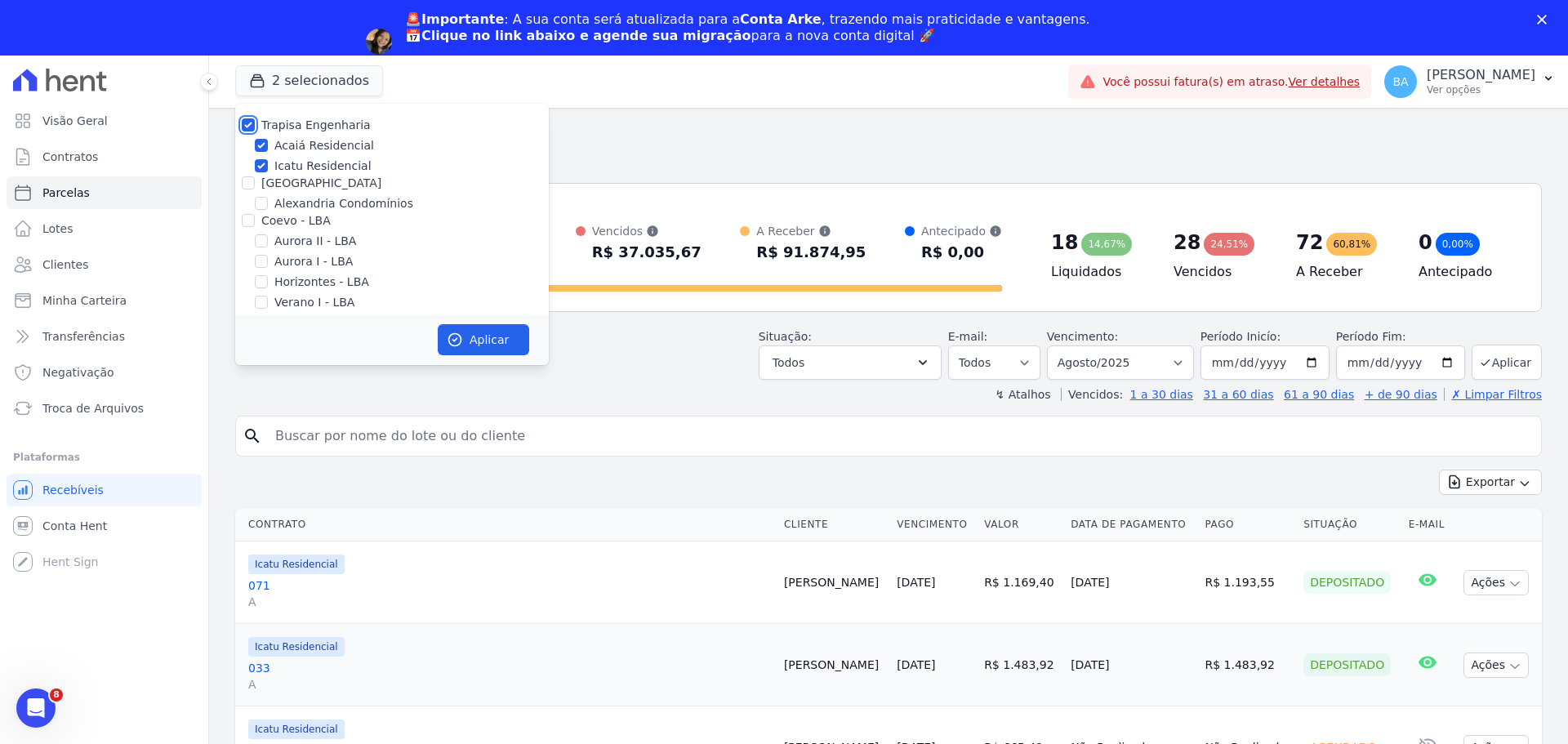
click at [248, 121] on input "Trapisa Engenharia" at bounding box center [249, 125] width 13 height 13
checkbox input "false"
